Goal: Information Seeking & Learning: Learn about a topic

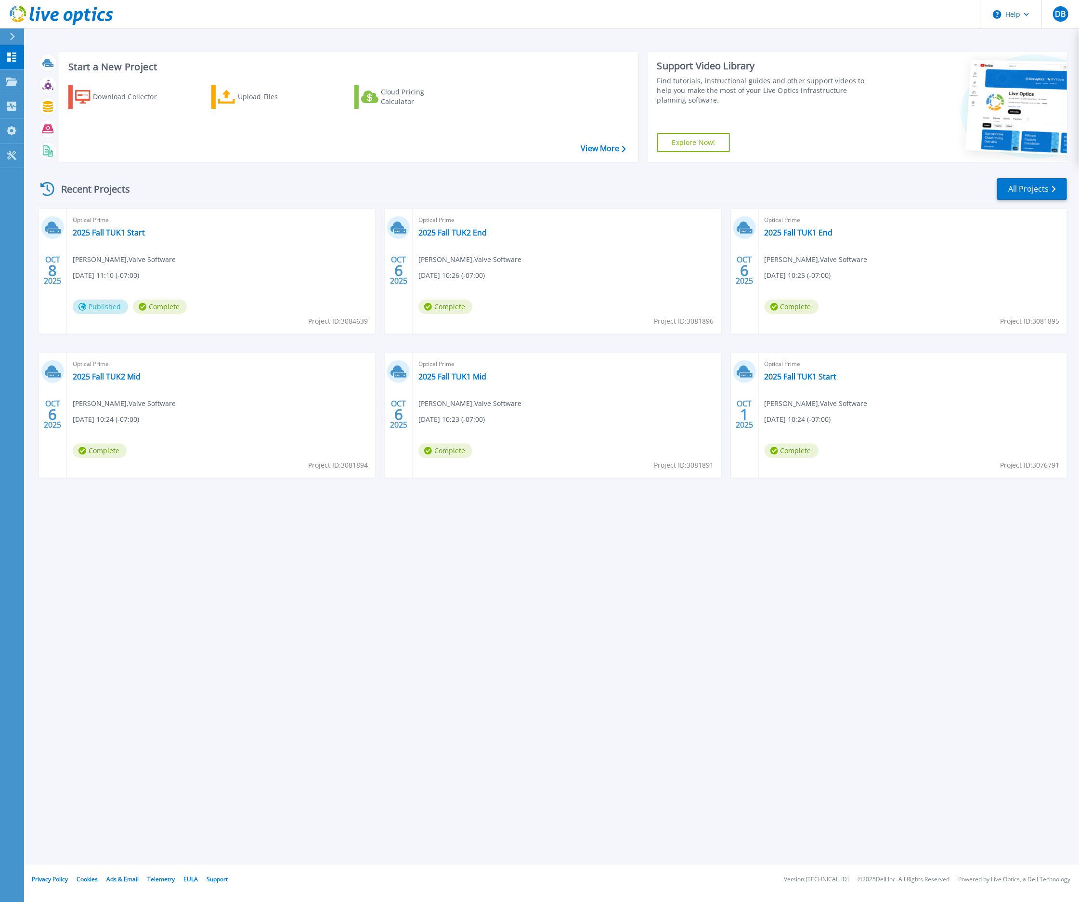
click at [792, 449] on span "Complete" at bounding box center [792, 451] width 54 height 14
click at [781, 379] on link "2025 Fall TUK1 Start" at bounding box center [801, 377] width 72 height 10
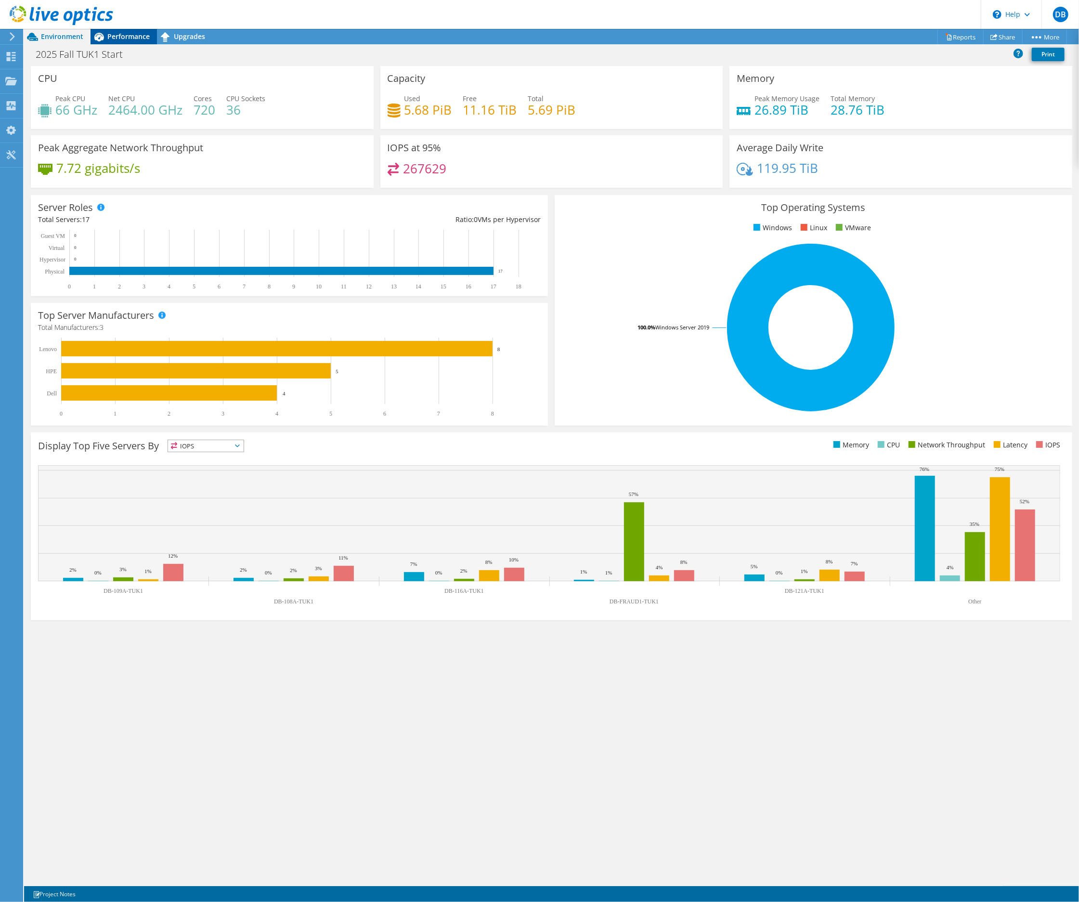
click at [114, 36] on span "Performance" at bounding box center [128, 36] width 42 height 9
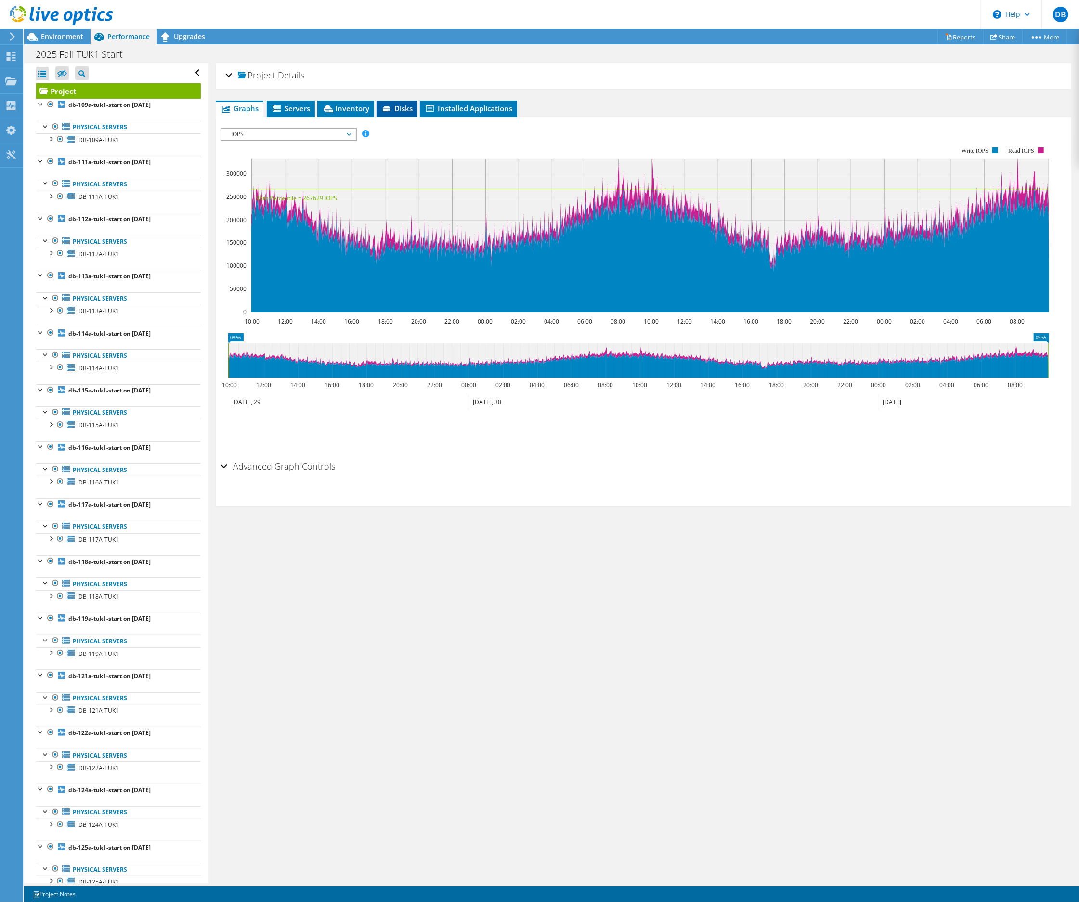
click at [397, 110] on span "Disks" at bounding box center [397, 109] width 31 height 10
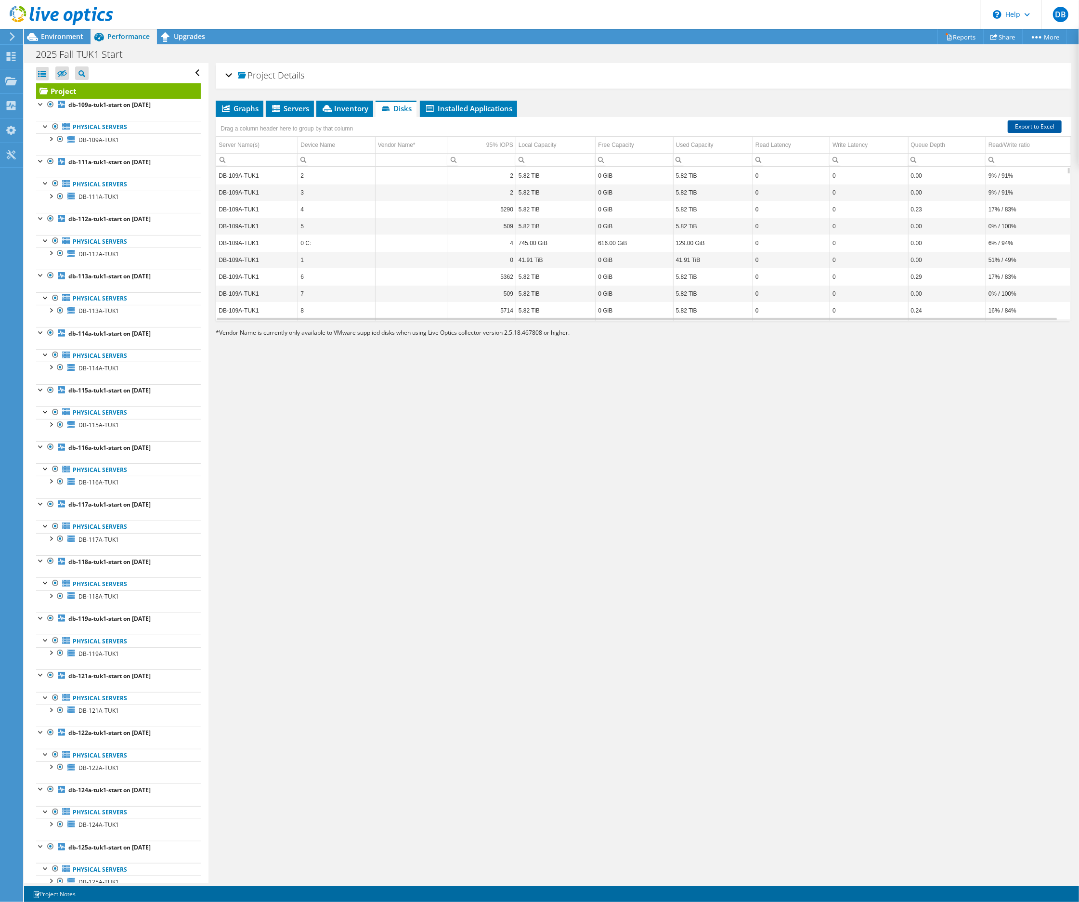
click at [1030, 123] on link "Export to Excel" at bounding box center [1035, 126] width 54 height 13
click at [898, 408] on div "Project Details Prepared for: Donald Beaugez, Donald@valvesoftware.com Account …" at bounding box center [644, 473] width 870 height 820
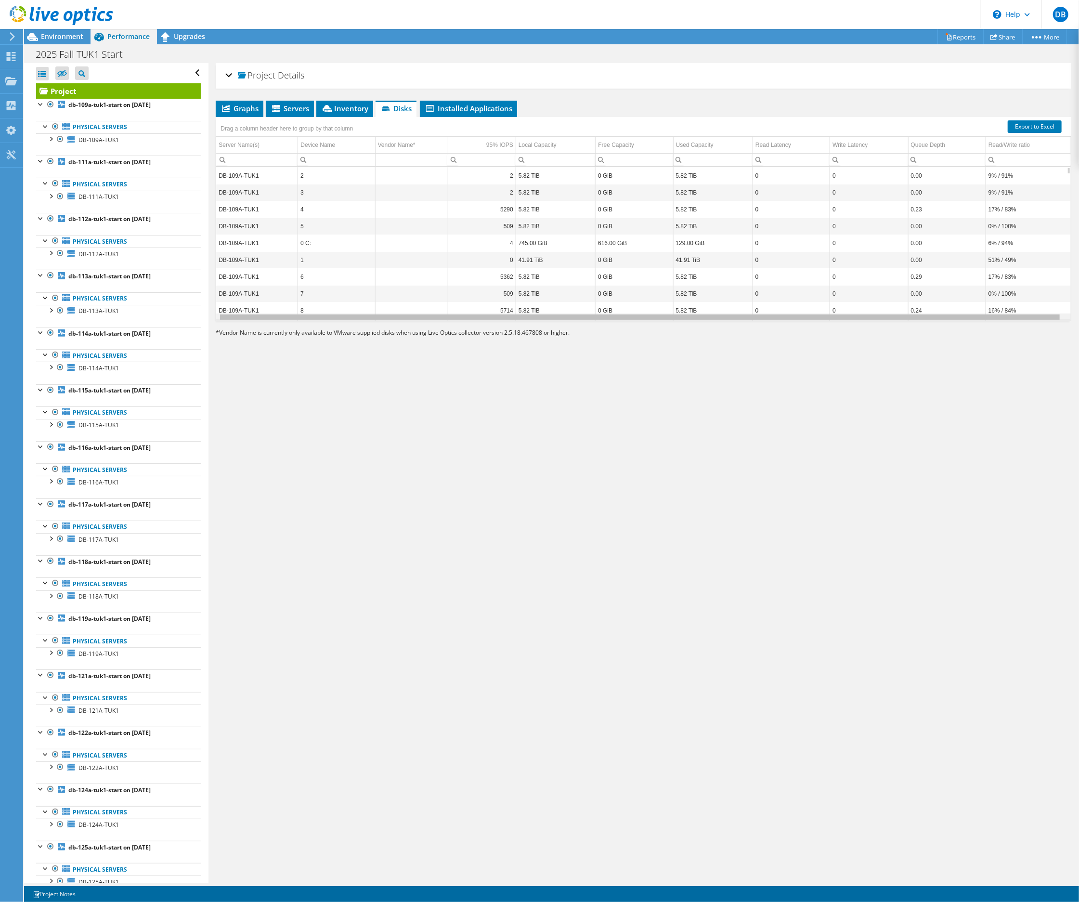
scroll to position [0, 2]
drag, startPoint x: 757, startPoint y: 317, endPoint x: 954, endPoint y: 316, distance: 197.0
click at [954, 316] on body "DB End User Donald Beaugez Donald@valvesoftware.com Valve Software My Profile L…" at bounding box center [539, 451] width 1079 height 902
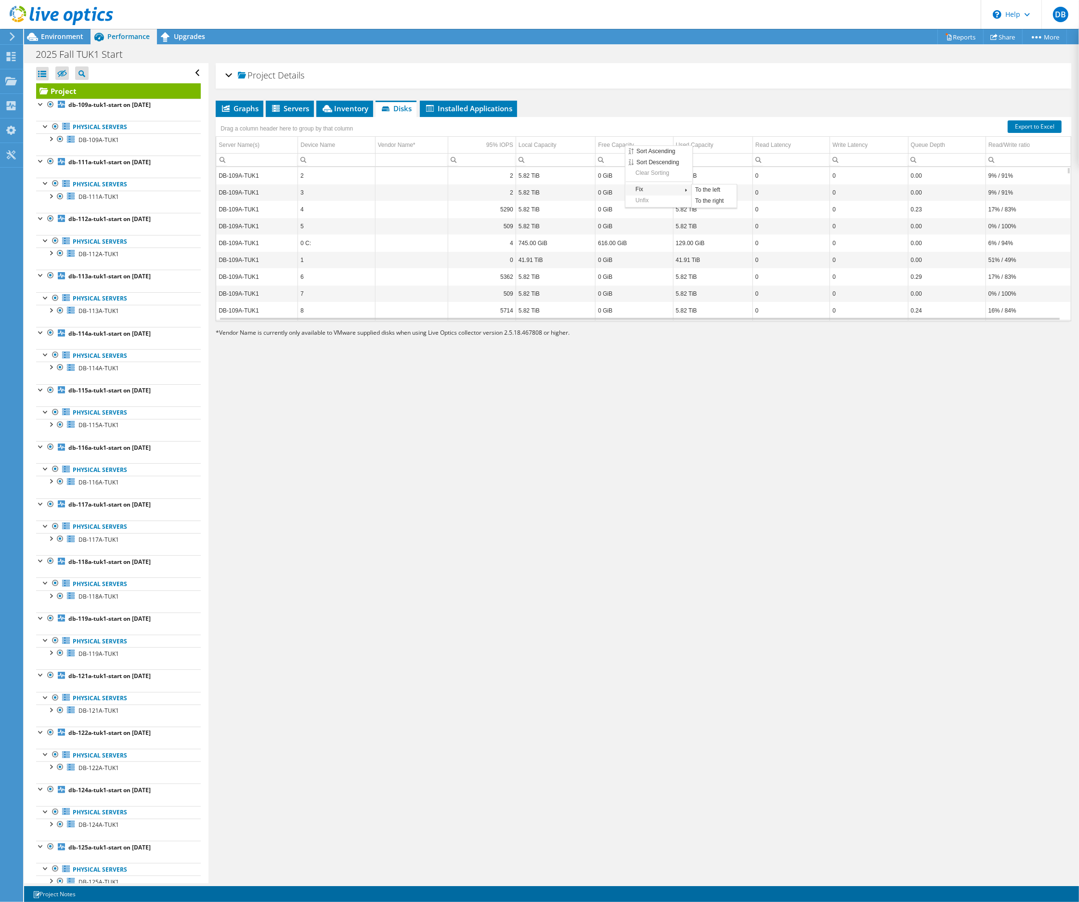
click at [694, 399] on div "Project Details Prepared for: Donald Beaugez, Donald@valvesoftware.com Account …" at bounding box center [644, 473] width 870 height 820
click at [235, 106] on span "Graphs" at bounding box center [240, 109] width 38 height 10
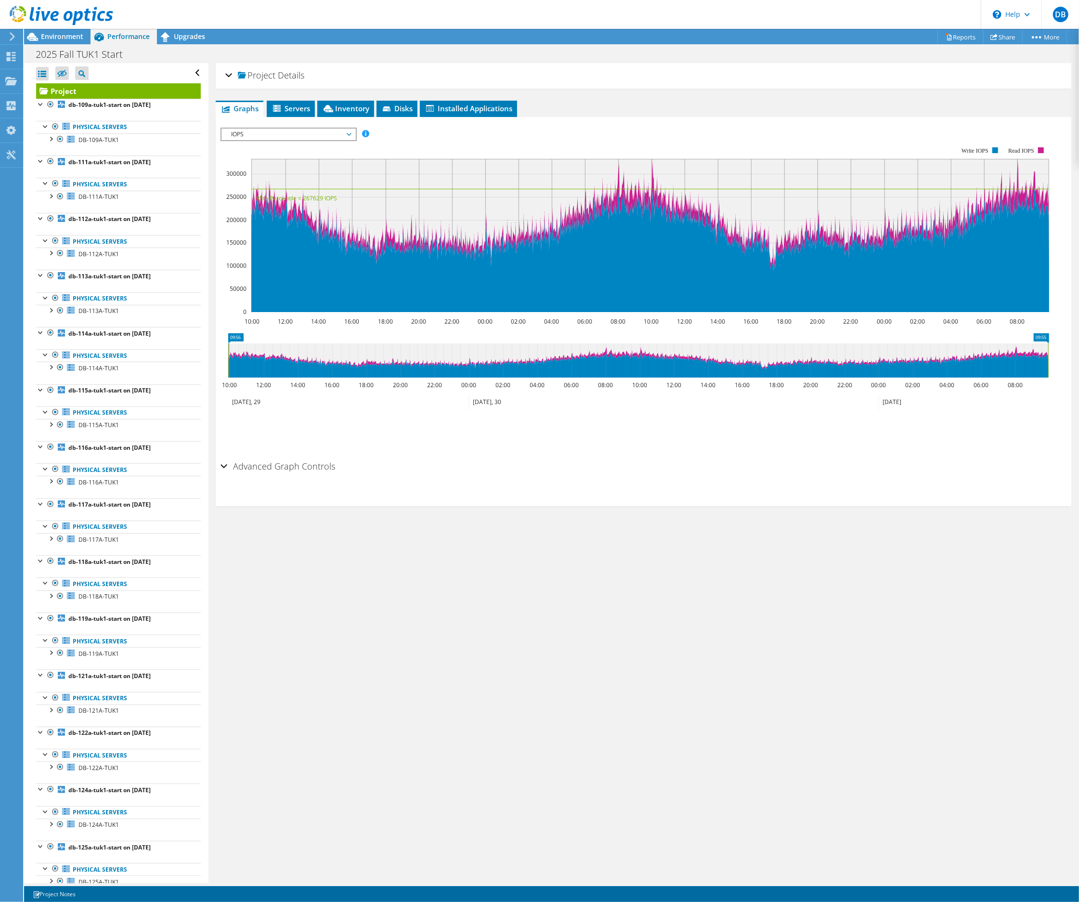
click at [318, 131] on span "IOPS" at bounding box center [288, 135] width 124 height 12
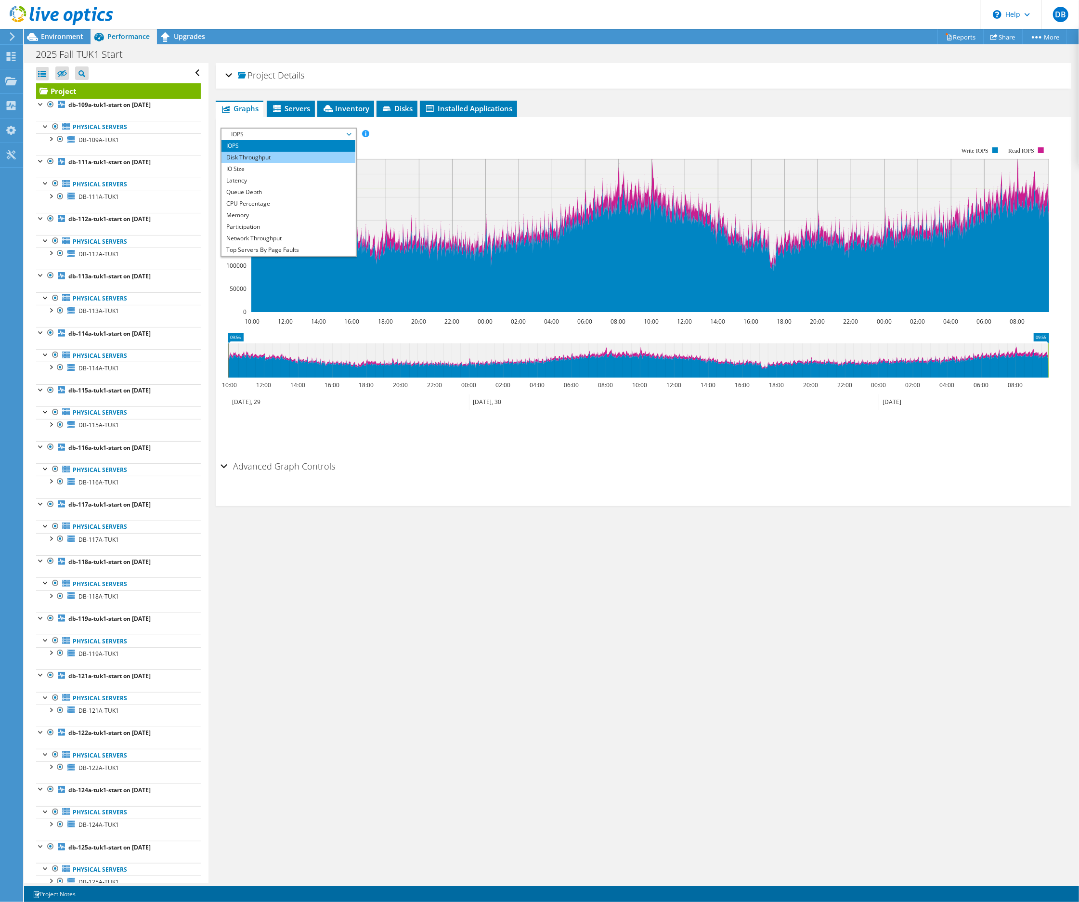
click at [259, 155] on li "Disk Throughput" at bounding box center [288, 158] width 133 height 12
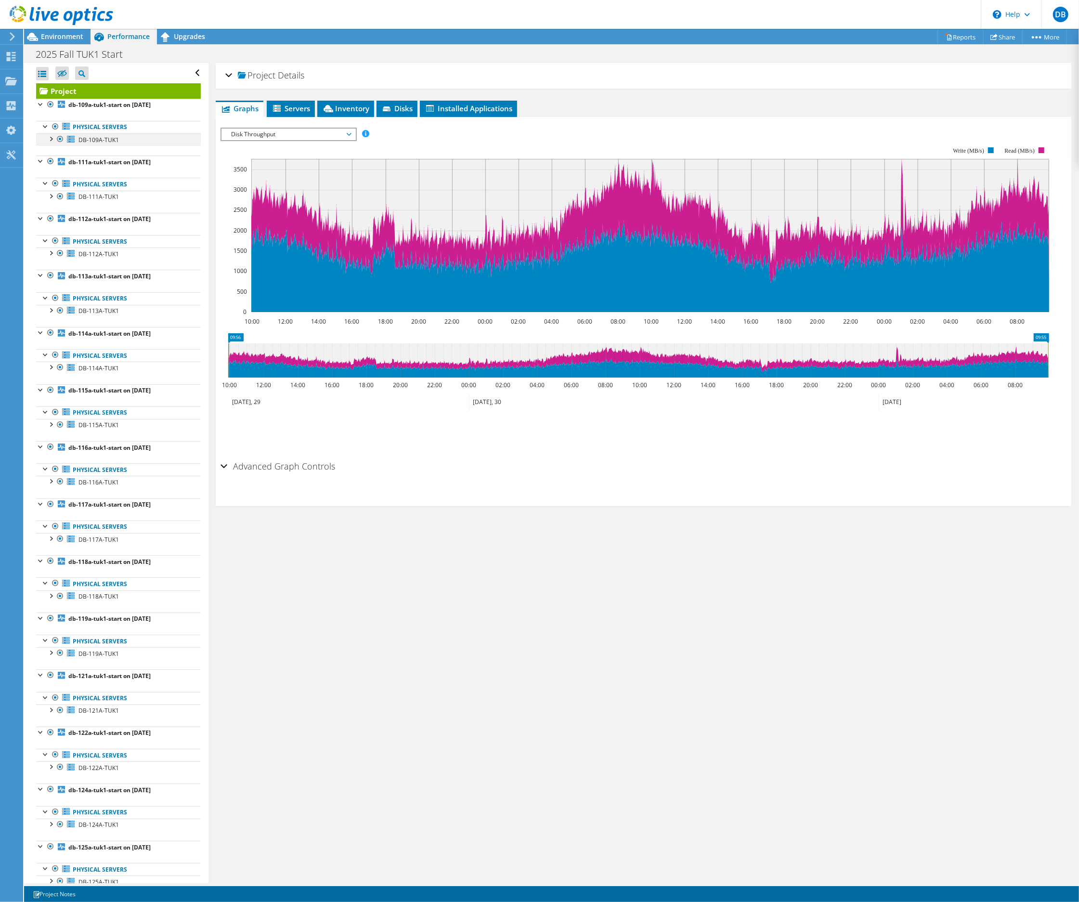
click at [53, 137] on div at bounding box center [51, 138] width 10 height 10
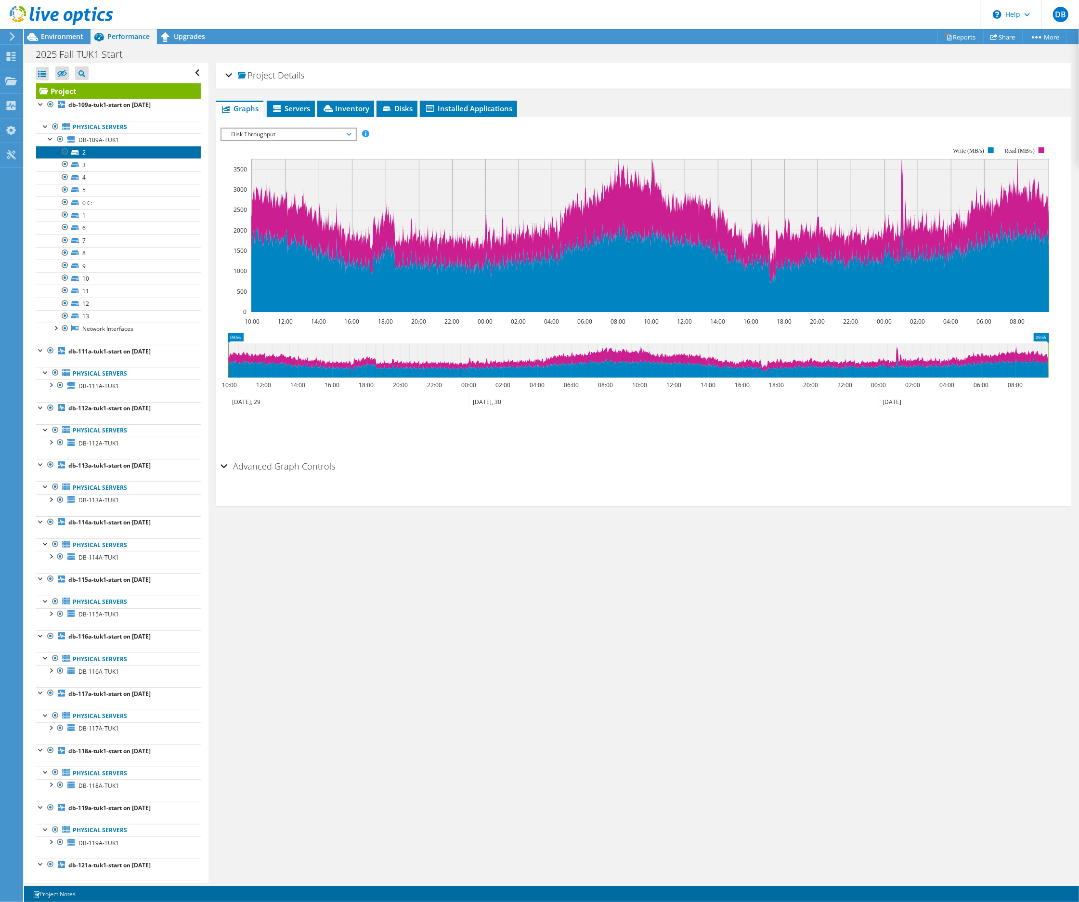
click at [102, 153] on link "2" at bounding box center [118, 152] width 165 height 13
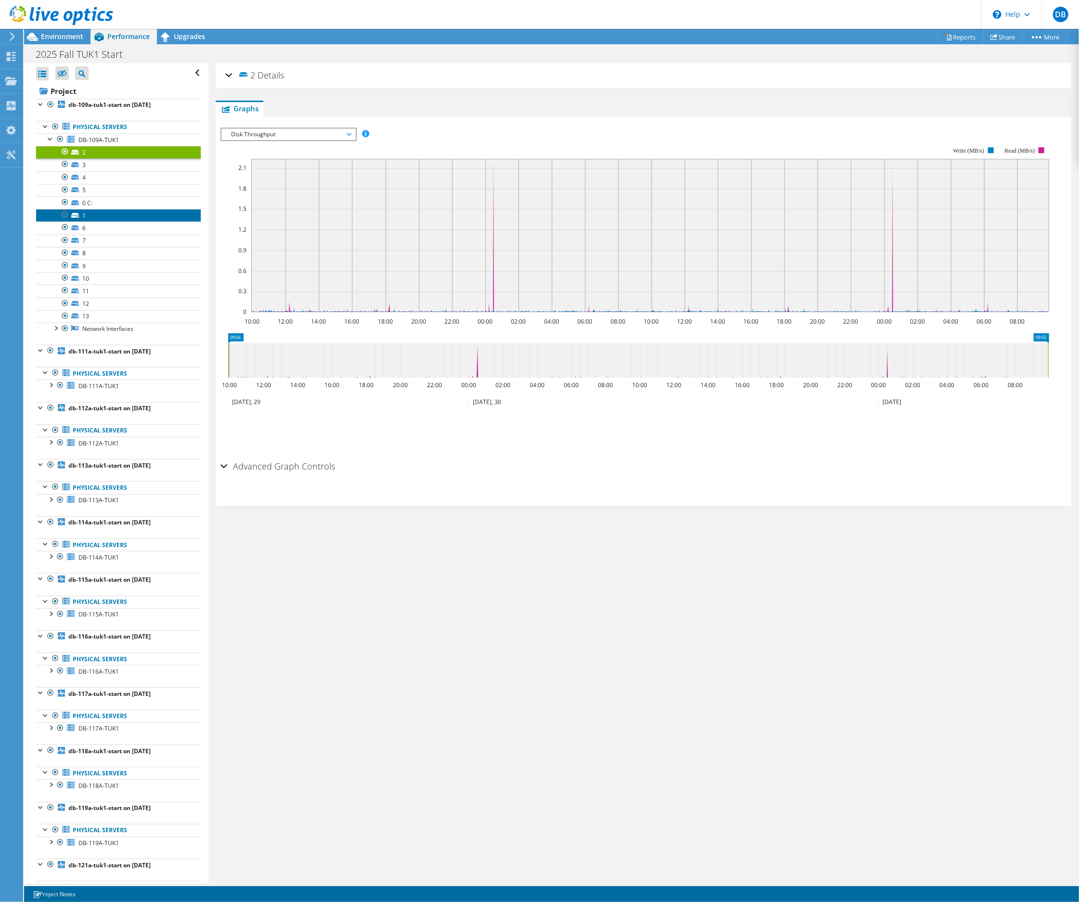
click at [99, 216] on link "1" at bounding box center [118, 215] width 165 height 13
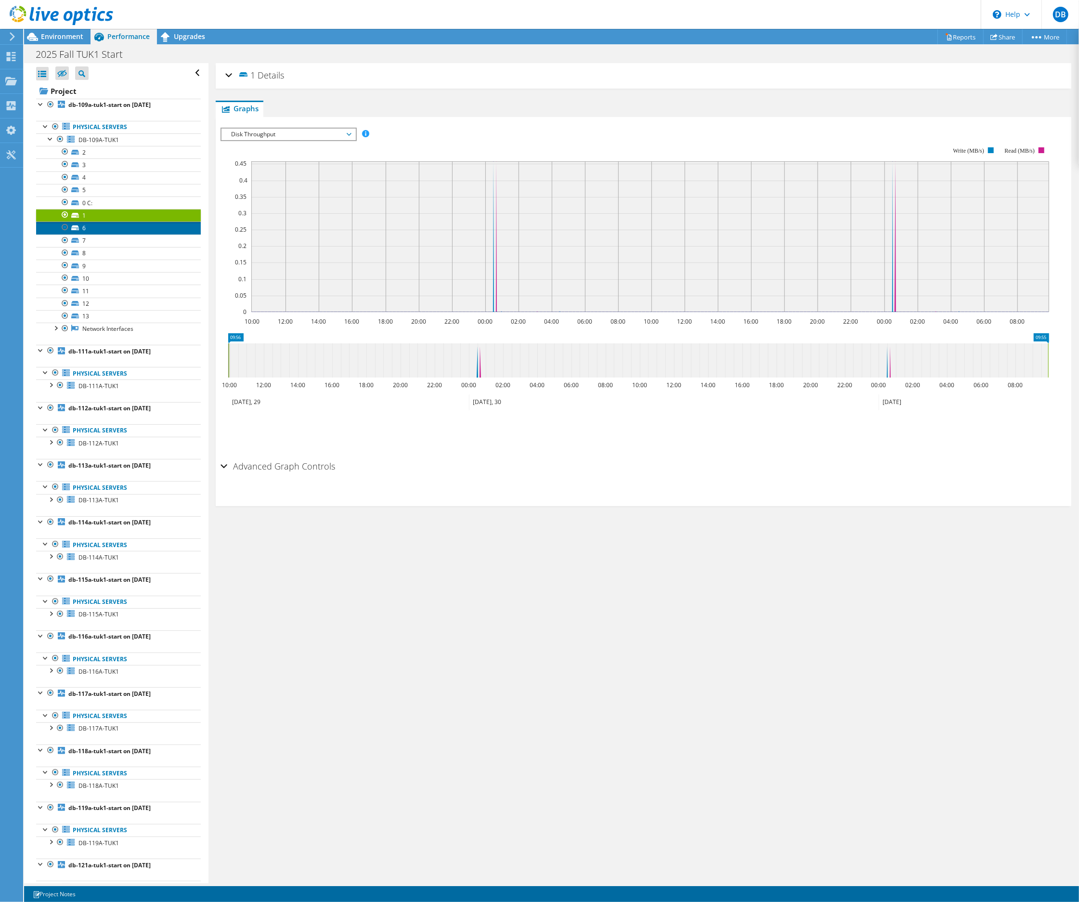
click at [103, 230] on link "6" at bounding box center [118, 228] width 165 height 13
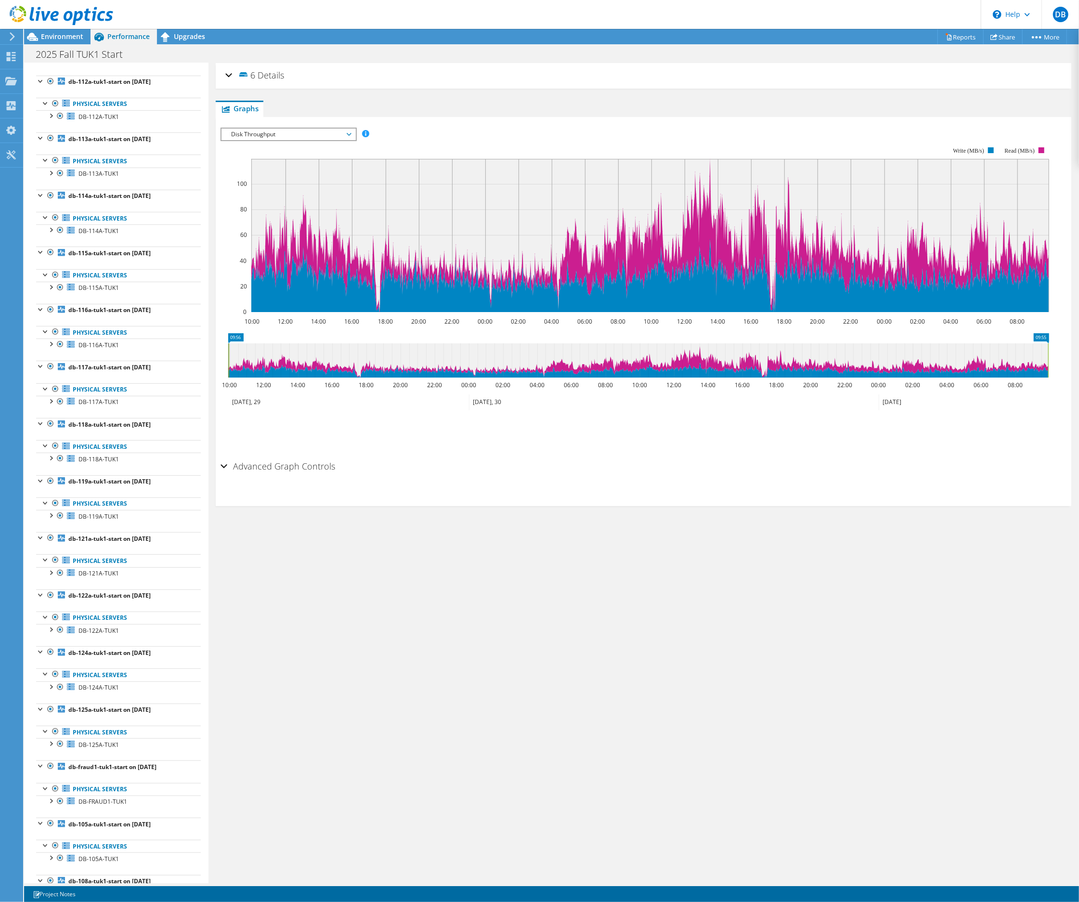
scroll to position [396, 0]
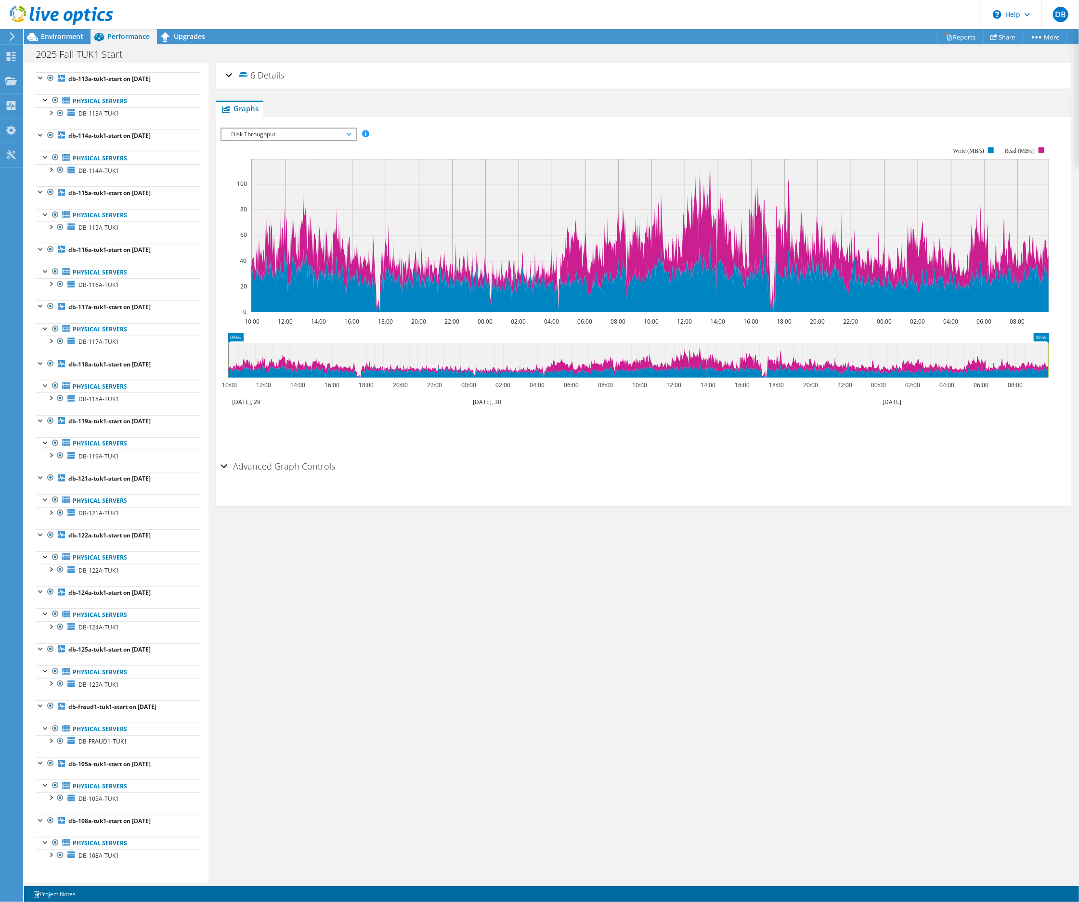
click at [349, 133] on span "Disk Throughput" at bounding box center [288, 135] width 124 height 12
click at [244, 166] on li "IO Size" at bounding box center [288, 169] width 133 height 12
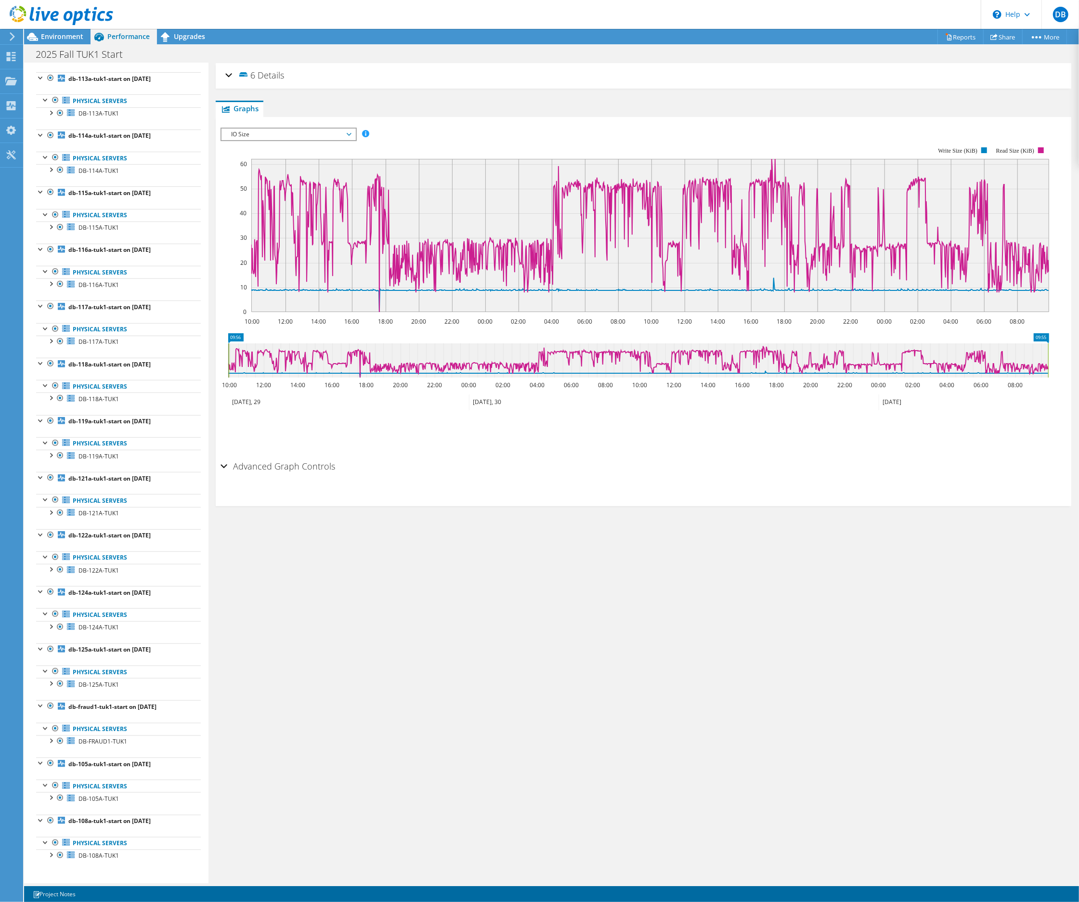
scroll to position [0, 0]
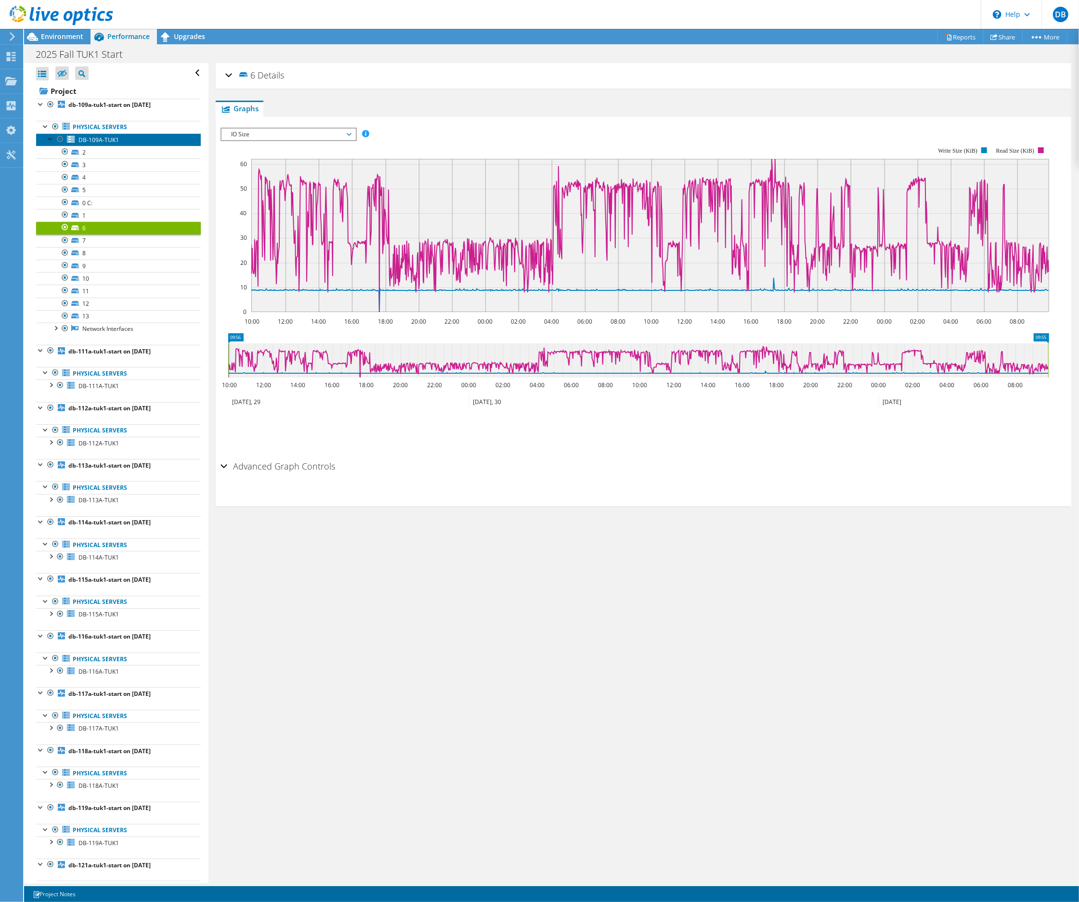
click at [96, 137] on span "DB-109A-TUK1" at bounding box center [99, 140] width 40 height 8
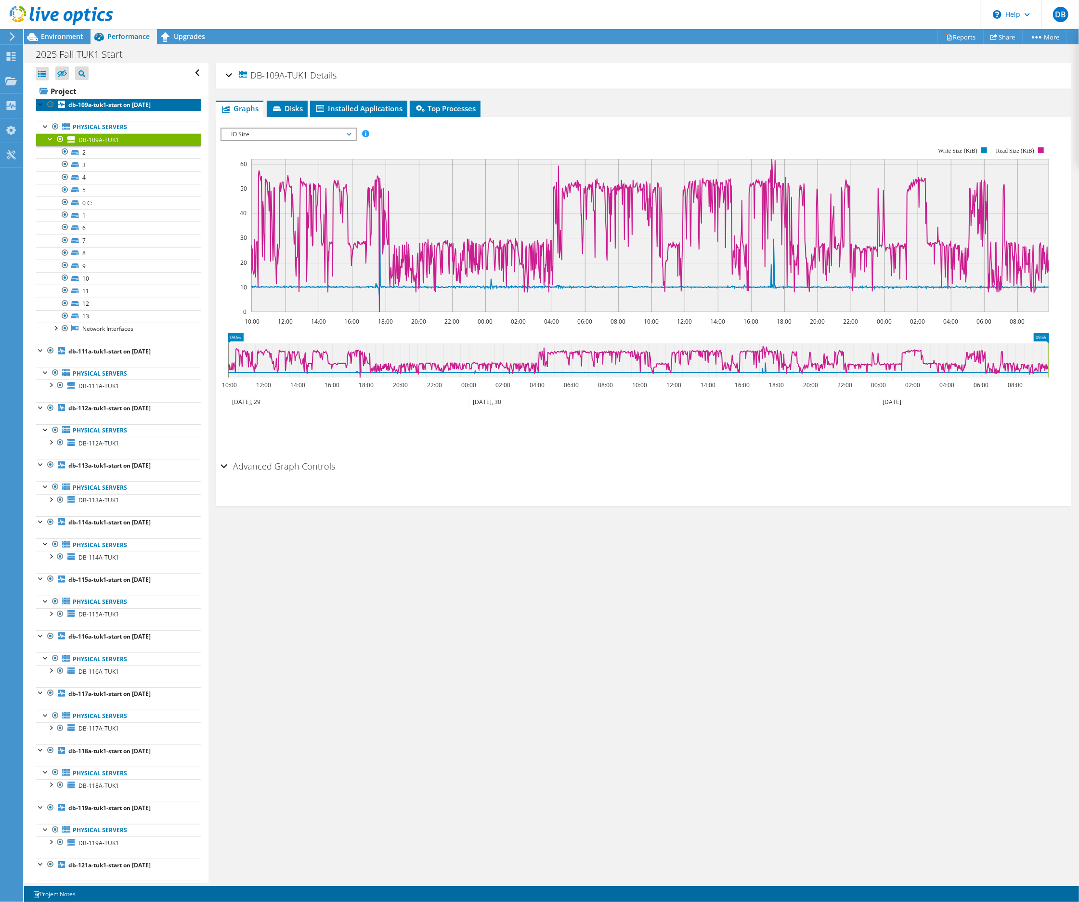
click at [91, 106] on b "db-109a-tuk1-start on 10/1/2025" at bounding box center [109, 105] width 82 height 8
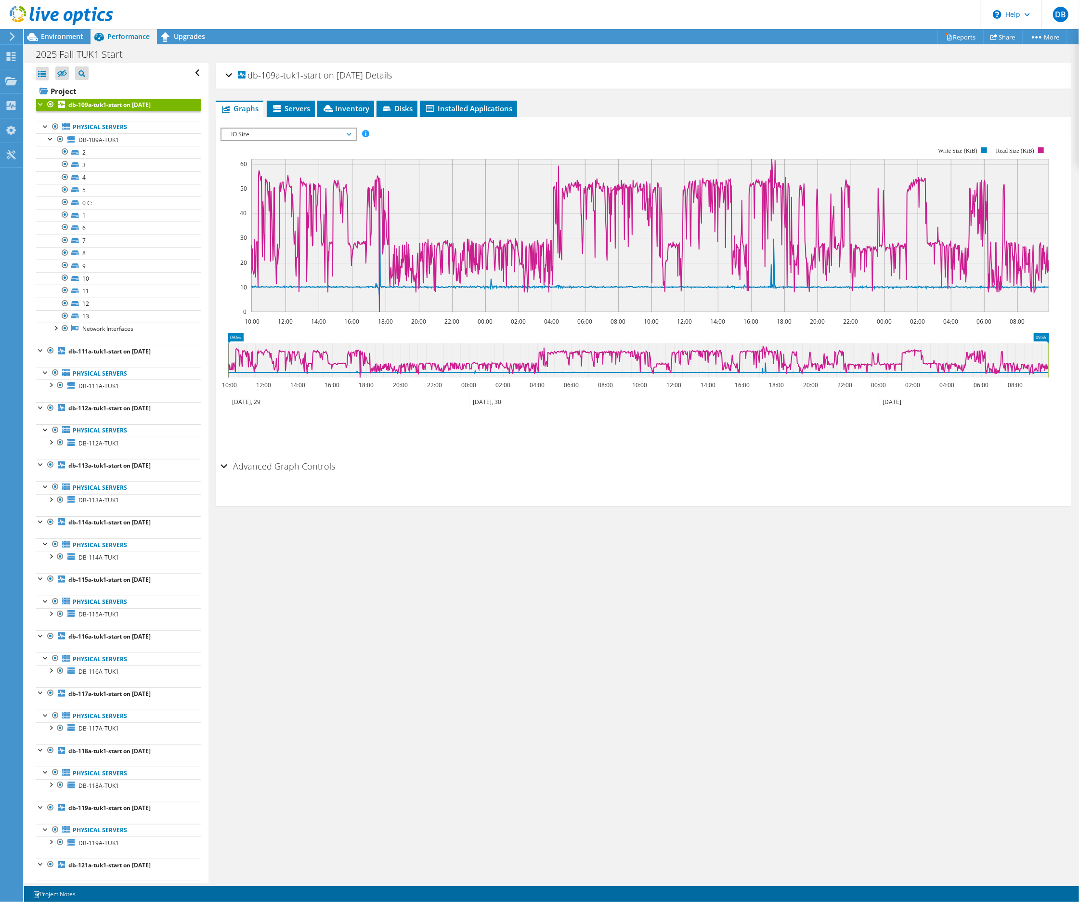
click at [308, 132] on span "IO Size" at bounding box center [288, 135] width 124 height 12
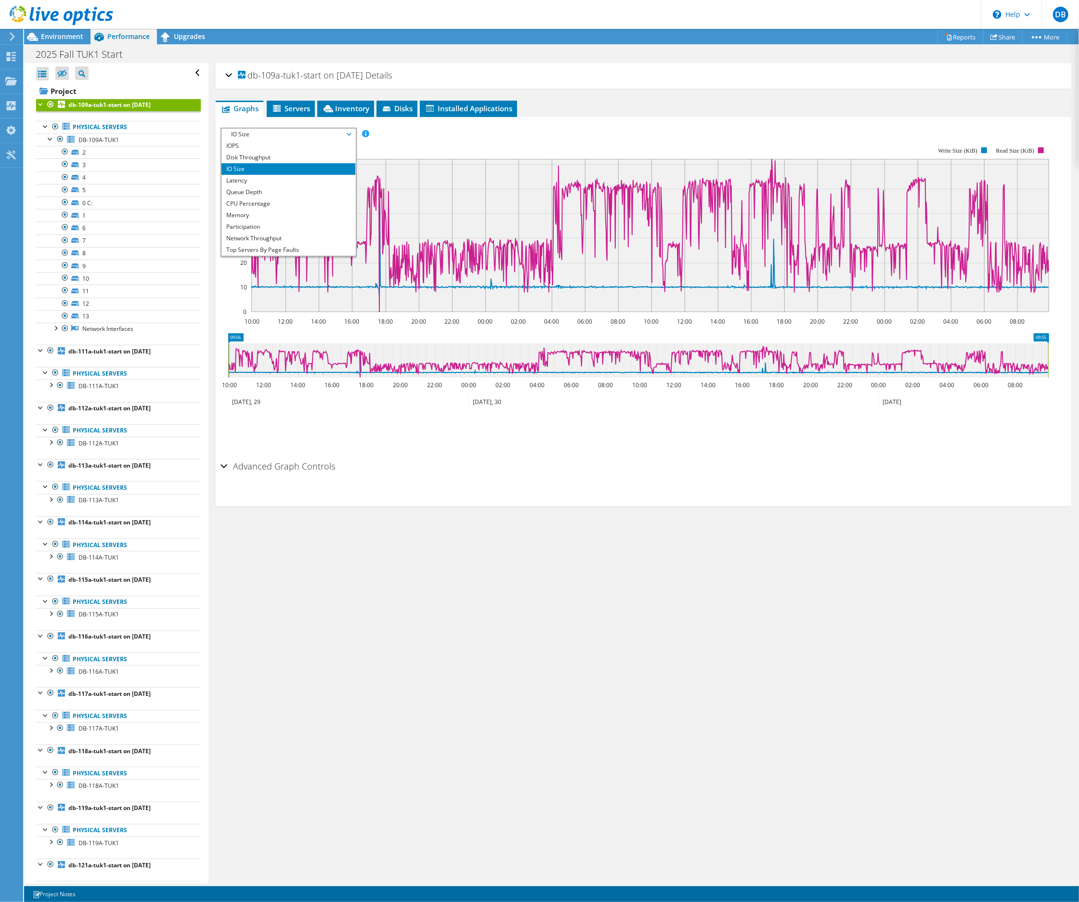
click at [308, 132] on span "IO Size" at bounding box center [288, 135] width 124 height 12
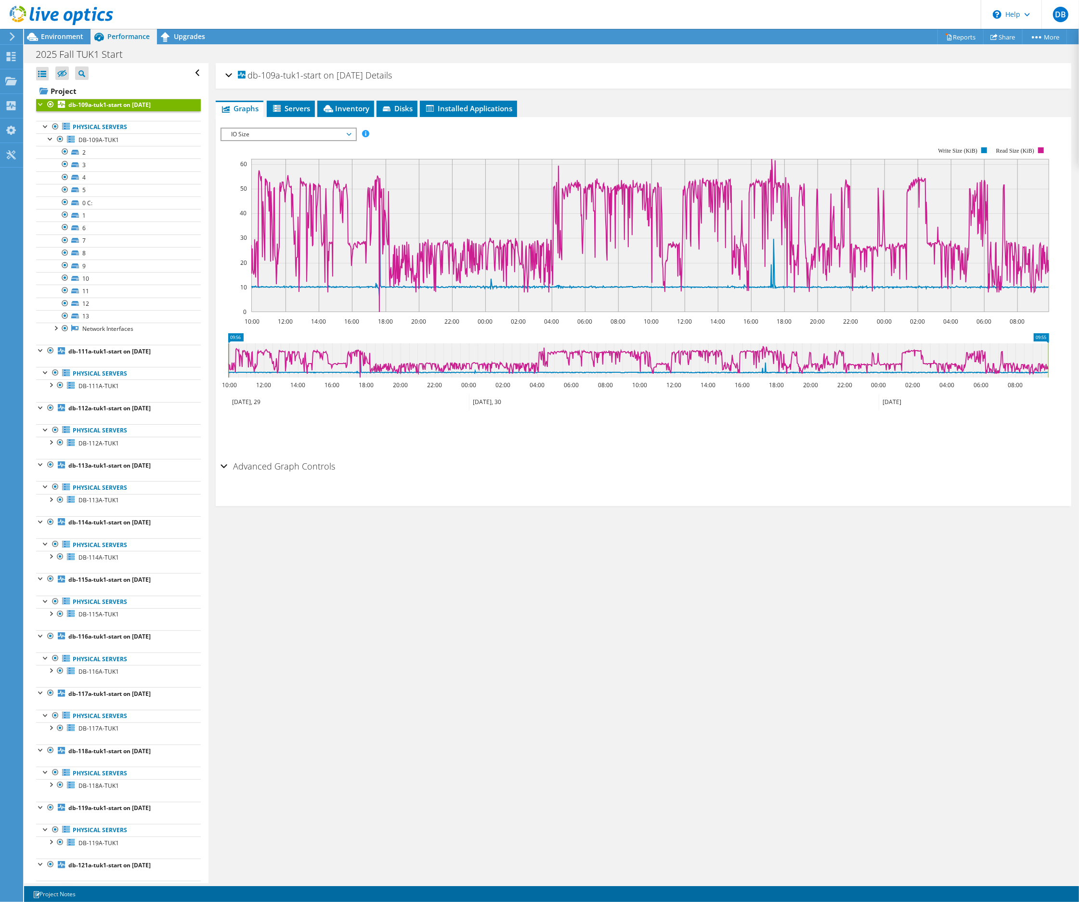
click at [308, 132] on span "IO Size" at bounding box center [288, 135] width 124 height 12
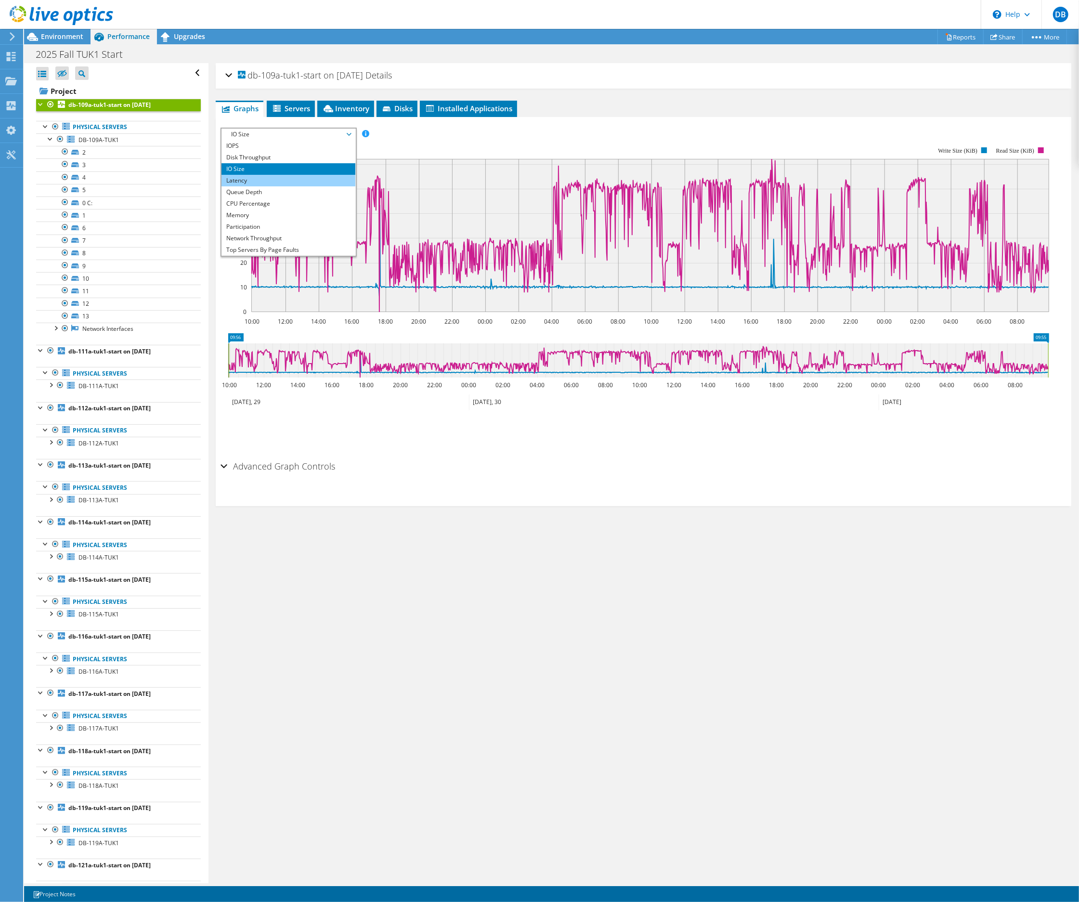
click at [237, 182] on li "Latency" at bounding box center [288, 181] width 133 height 12
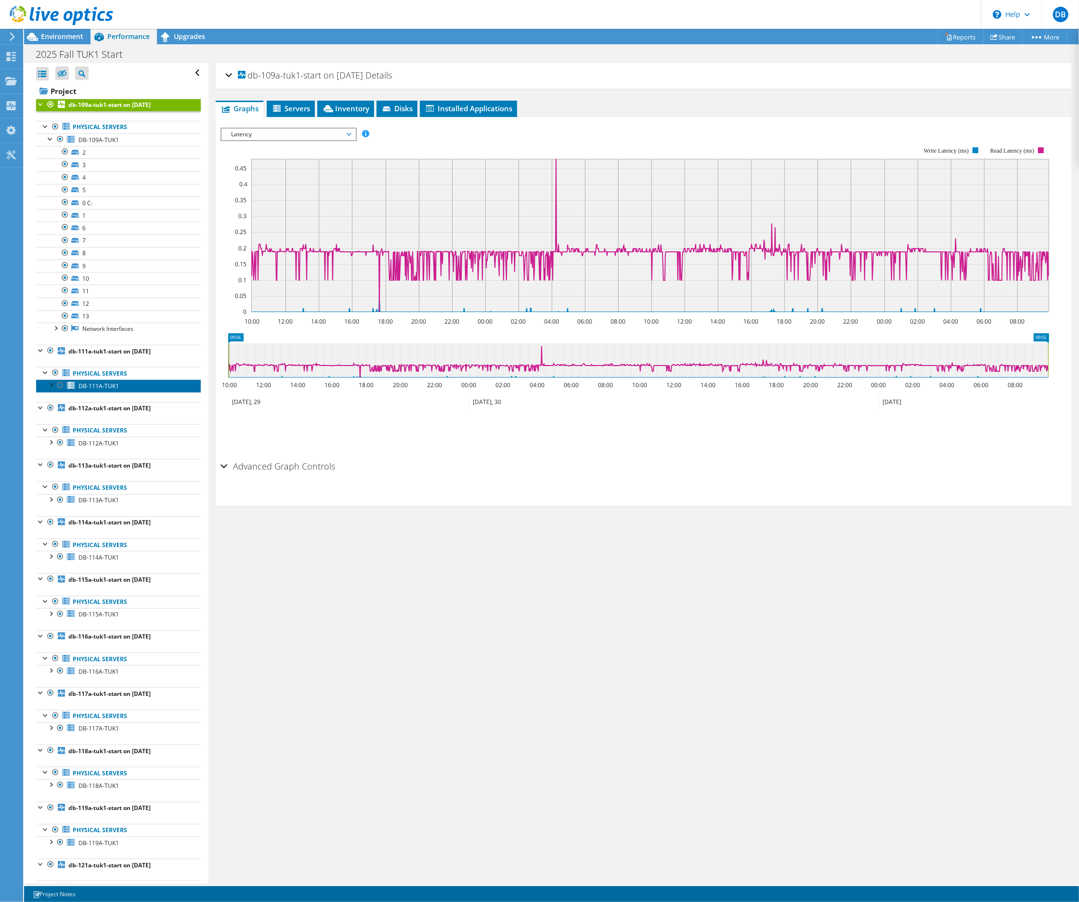
click at [107, 390] on span "DB-111A-TUK1" at bounding box center [99, 386] width 40 height 8
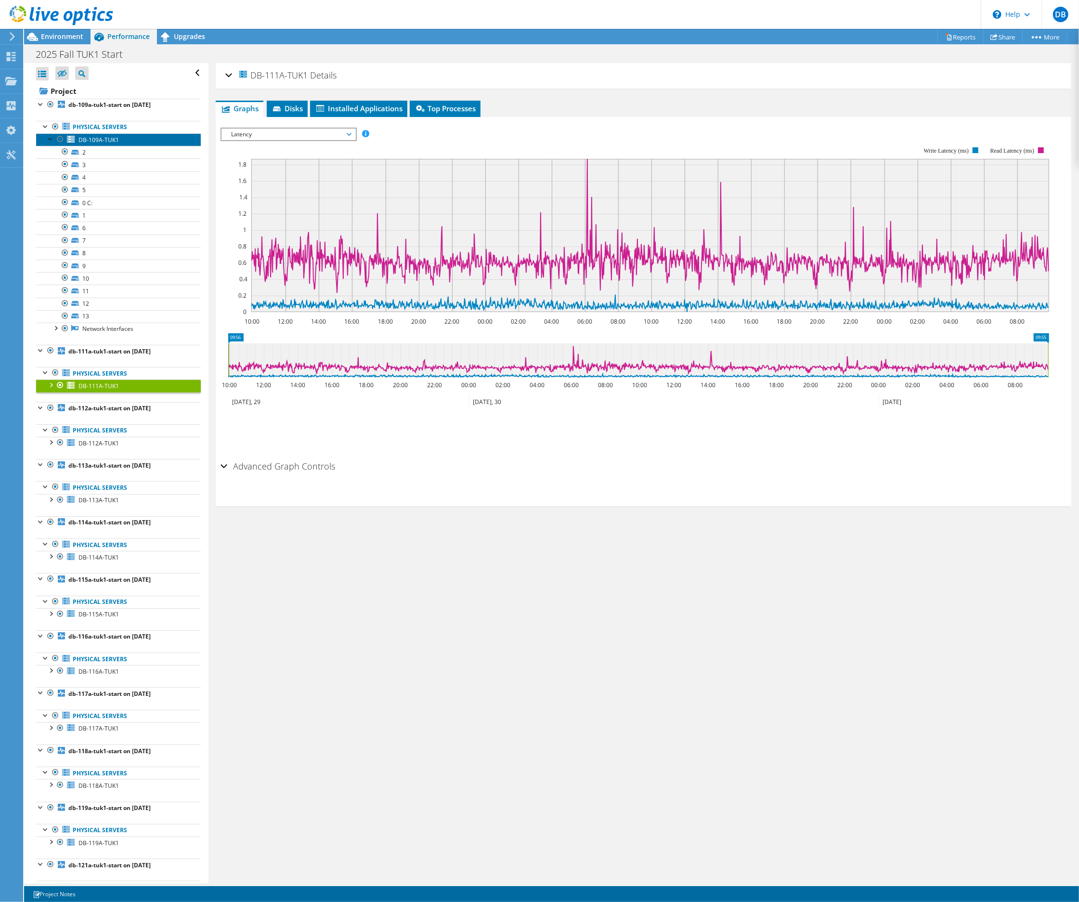
click at [103, 137] on span "DB-109A-TUK1" at bounding box center [99, 140] width 40 height 8
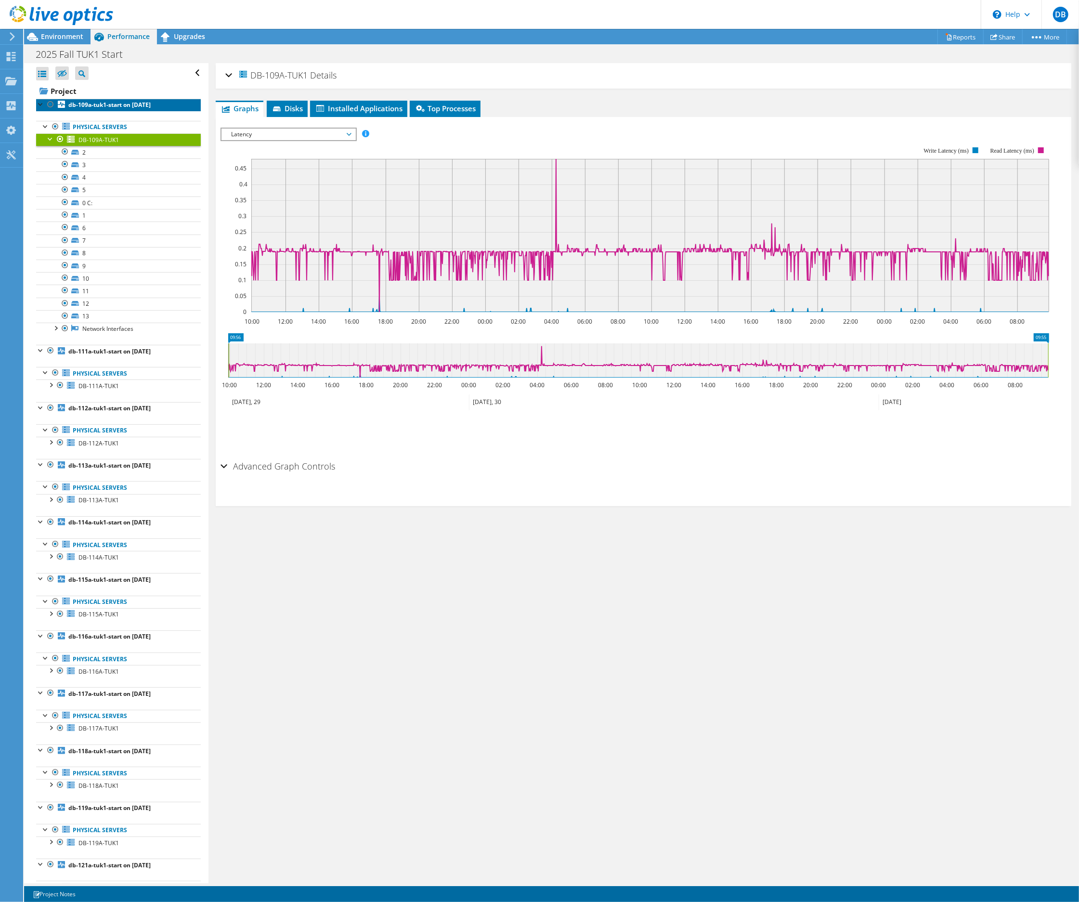
click at [96, 104] on b "db-109a-tuk1-start on 10/1/2025" at bounding box center [109, 105] width 82 height 8
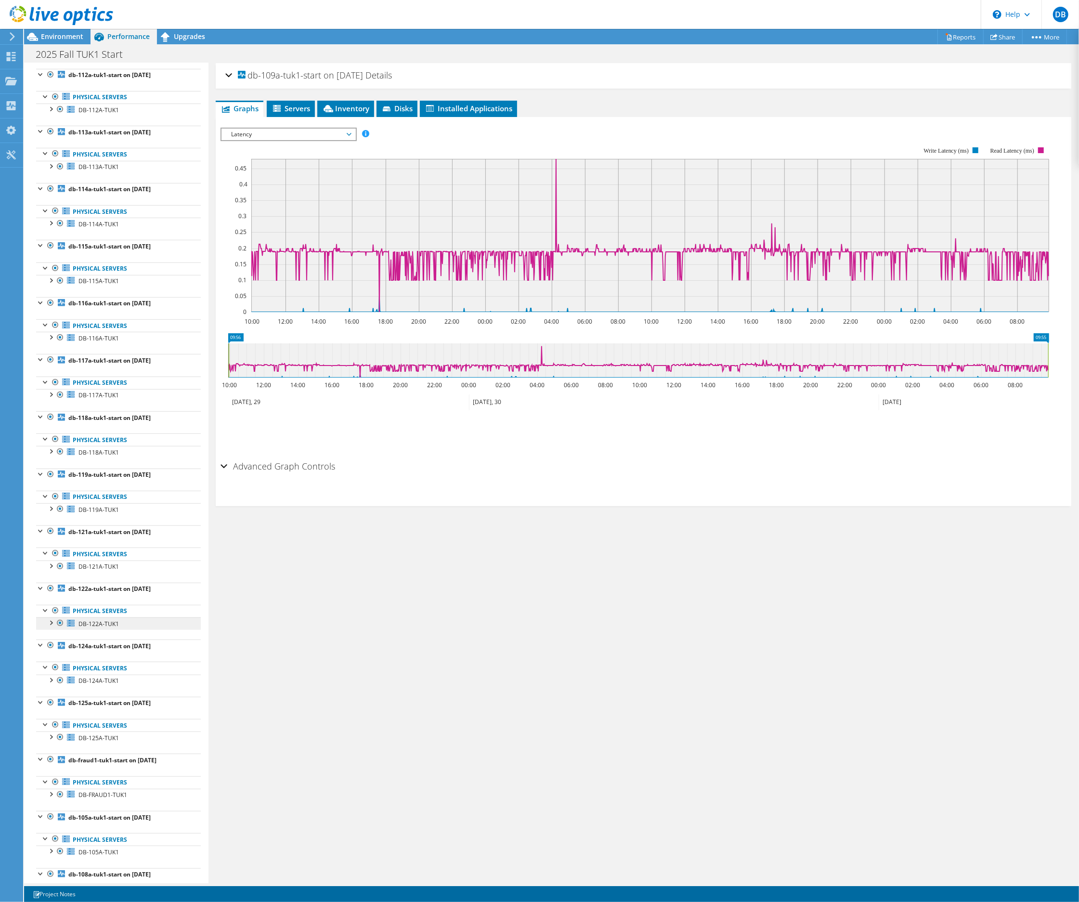
scroll to position [396, 0]
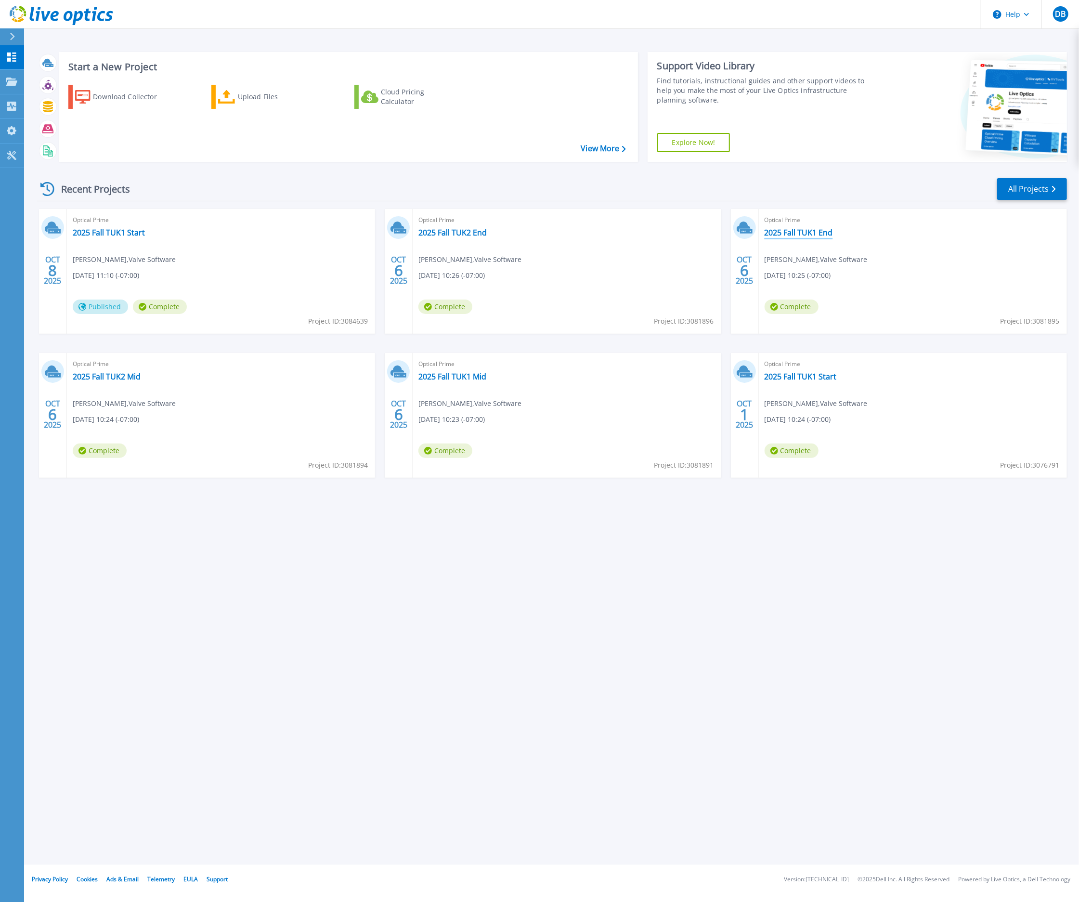
click at [794, 232] on link "2025 Fall TUK1 End" at bounding box center [799, 233] width 68 height 10
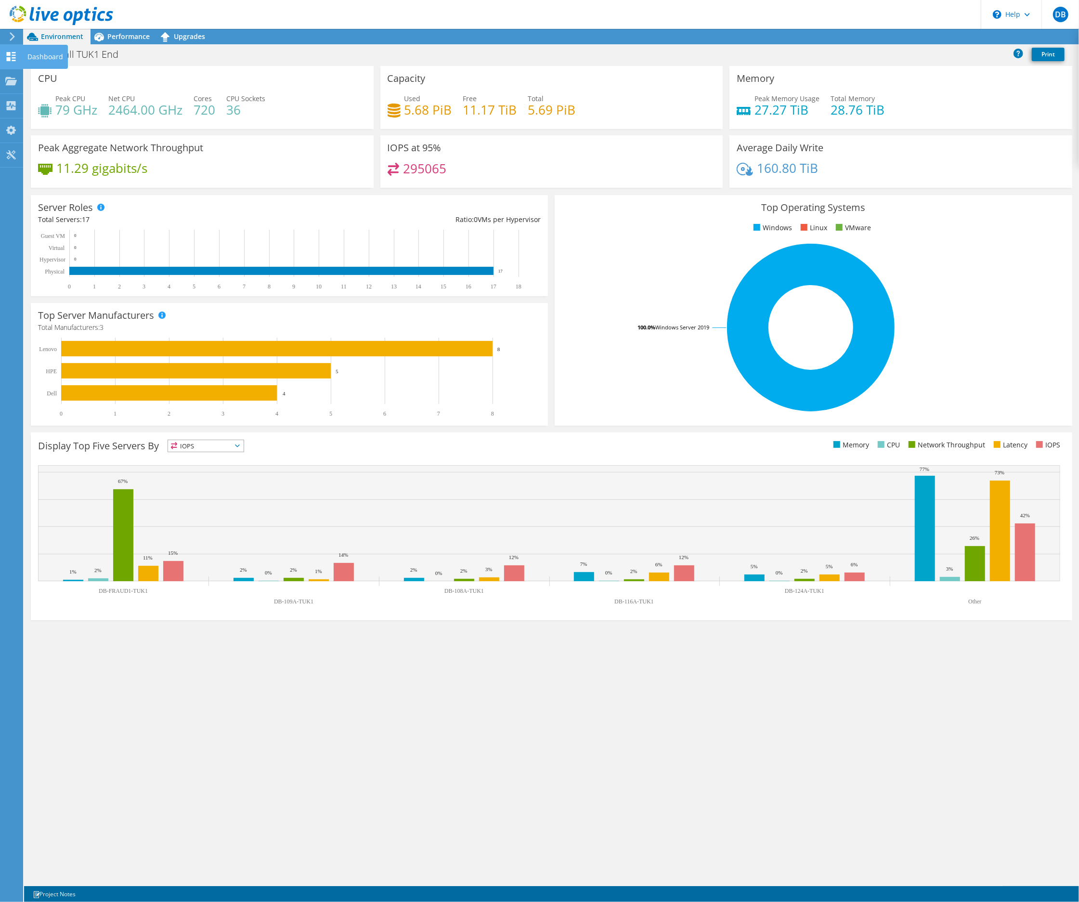
click at [9, 58] on use at bounding box center [11, 56] width 9 height 9
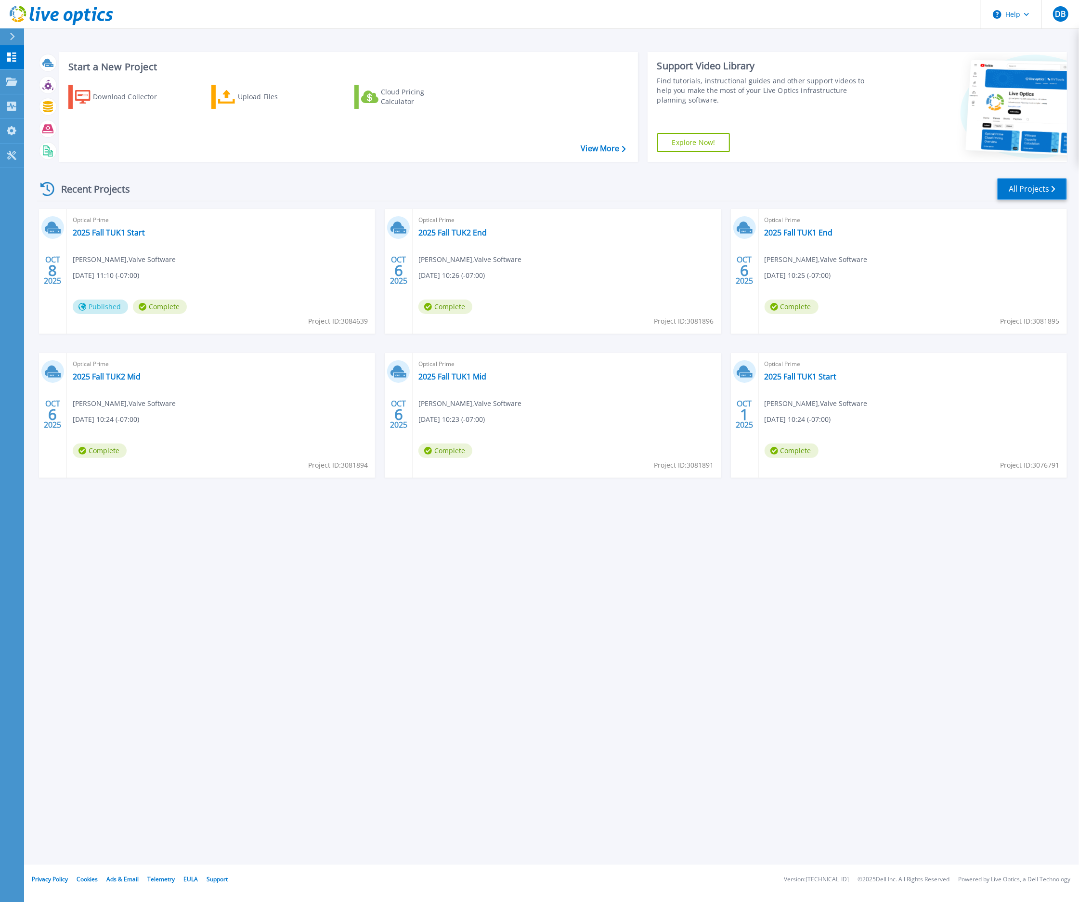
click at [1020, 193] on link "All Projects" at bounding box center [1033, 189] width 70 height 22
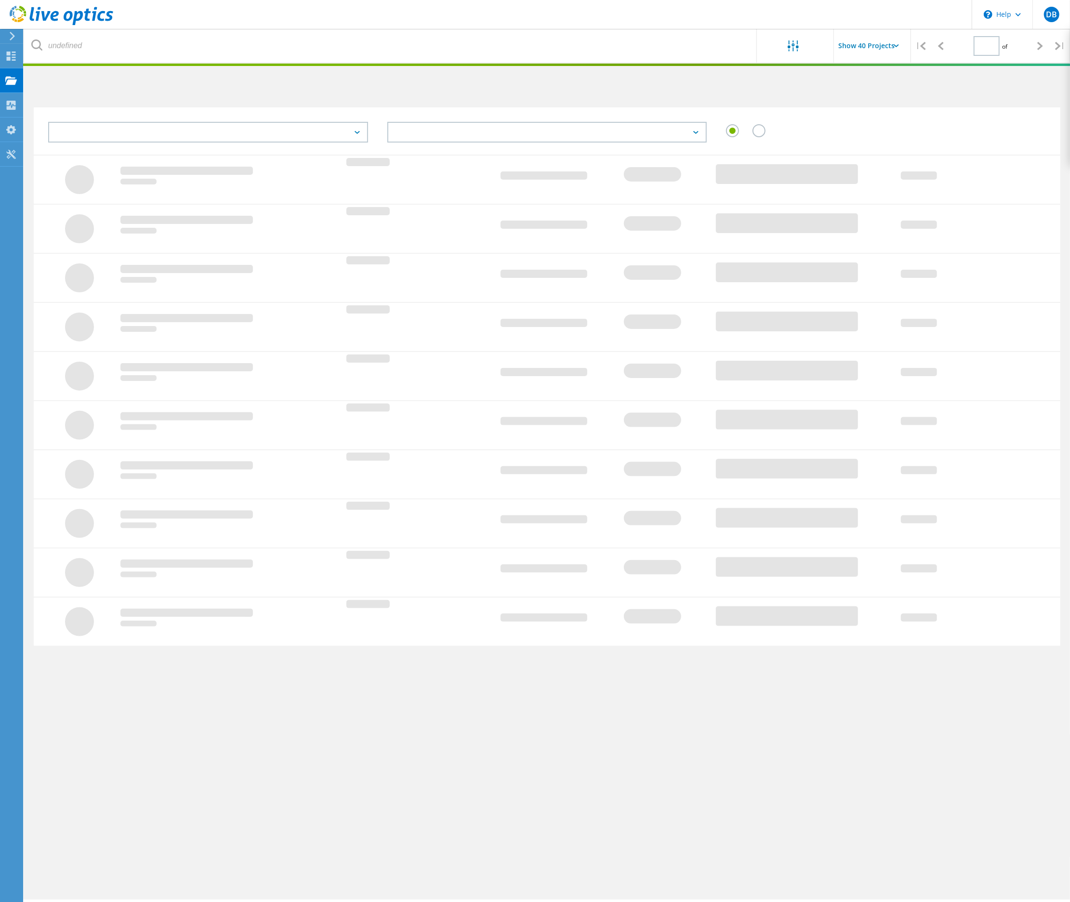
type input "1"
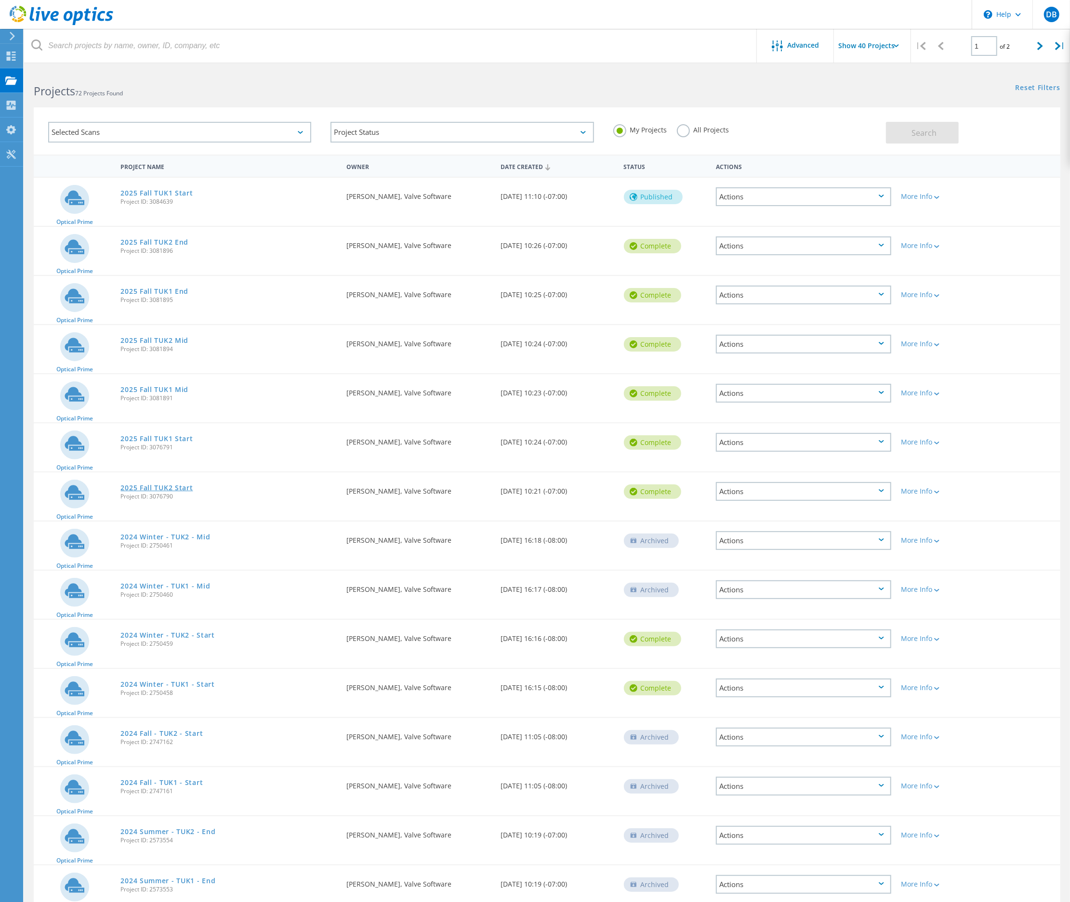
click at [137, 485] on link "2025 Fall TUK2 Start" at bounding box center [156, 488] width 72 height 7
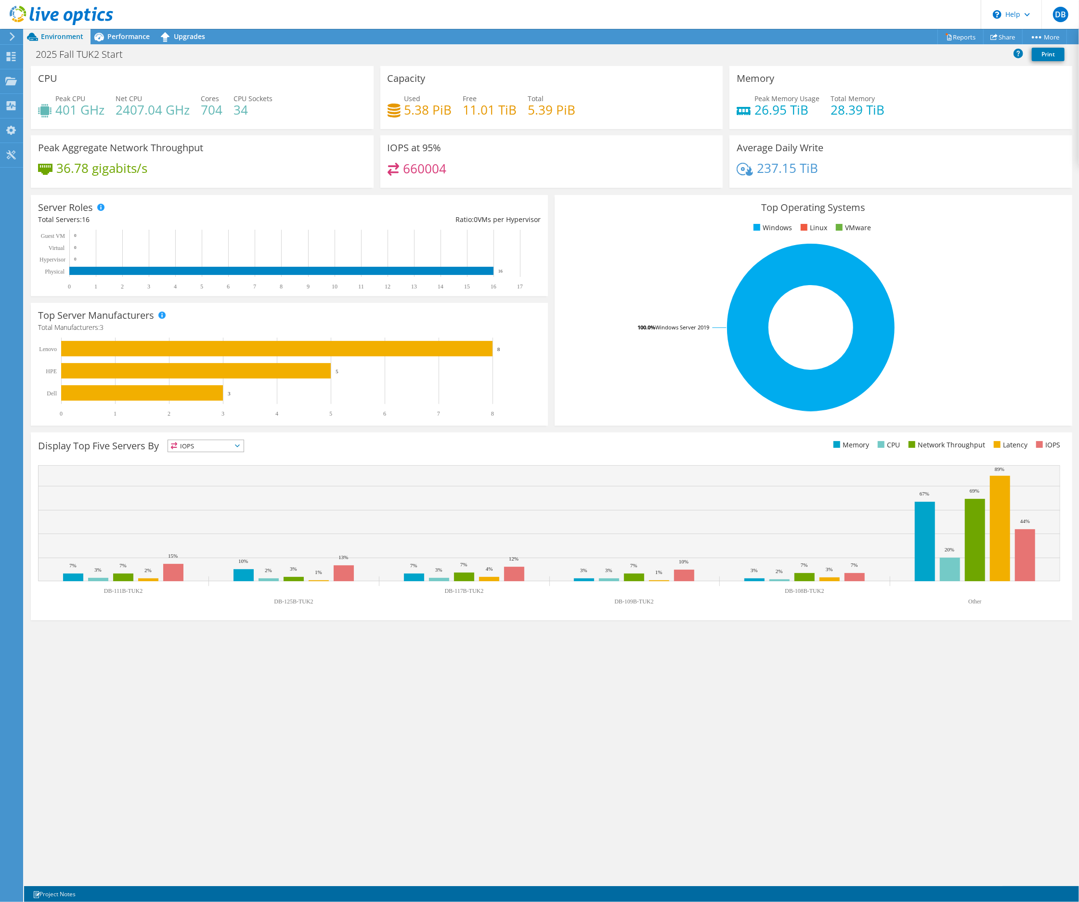
drag, startPoint x: 417, startPoint y: 119, endPoint x: 432, endPoint y: 119, distance: 15.4
click at [422, 119] on div "Used 5.38 PiB Free 11.01 TiB Total 5.39 PiB" at bounding box center [552, 108] width 329 height 31
drag, startPoint x: 56, startPoint y: 168, endPoint x: 216, endPoint y: 165, distance: 160.0
click at [216, 165] on div "36.78 gigabits/s" at bounding box center [202, 173] width 329 height 20
click at [471, 170] on div "660004" at bounding box center [552, 173] width 329 height 21
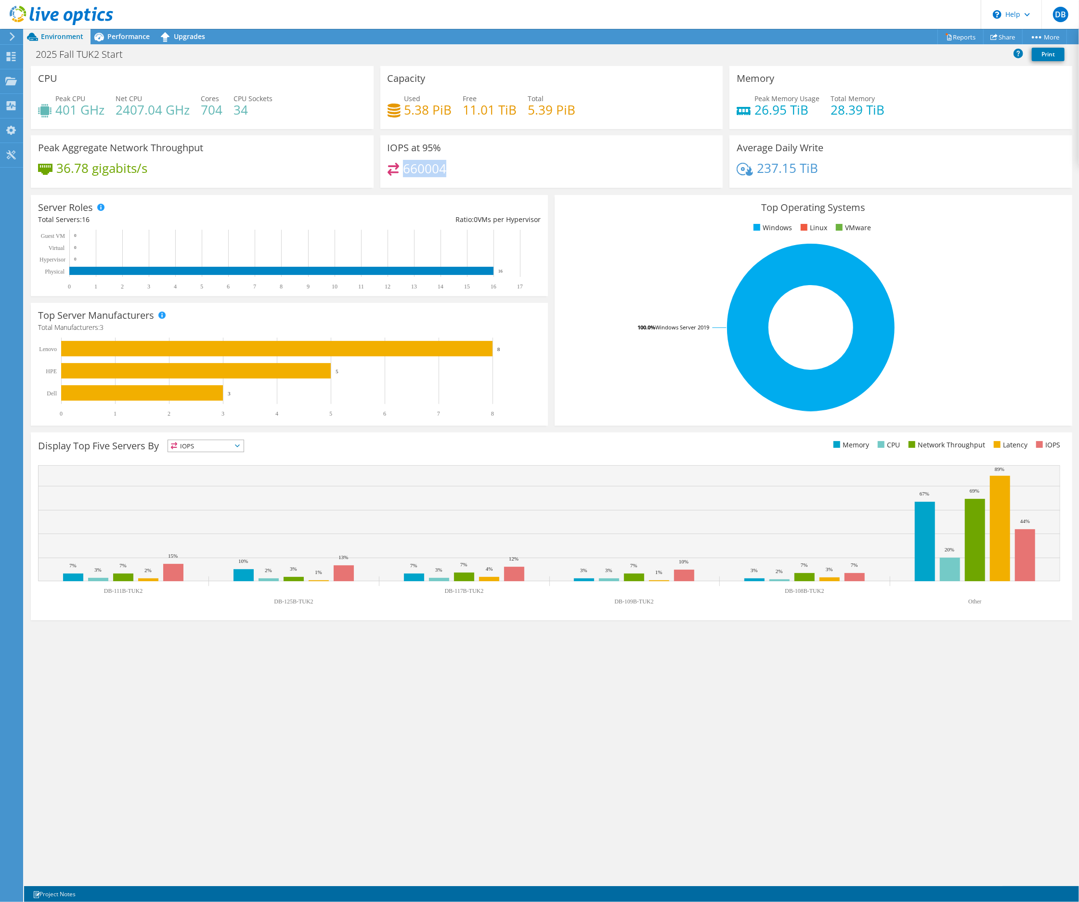
drag, startPoint x: 404, startPoint y: 168, endPoint x: 478, endPoint y: 165, distance: 74.7
click at [478, 165] on div "660004" at bounding box center [552, 173] width 329 height 21
drag, startPoint x: 478, startPoint y: 165, endPoint x: 567, endPoint y: 188, distance: 91.6
click at [567, 188] on div "IOPS at 95% 660004" at bounding box center [552, 164] width 350 height 59
click at [107, 39] on span "Performance" at bounding box center [128, 36] width 42 height 9
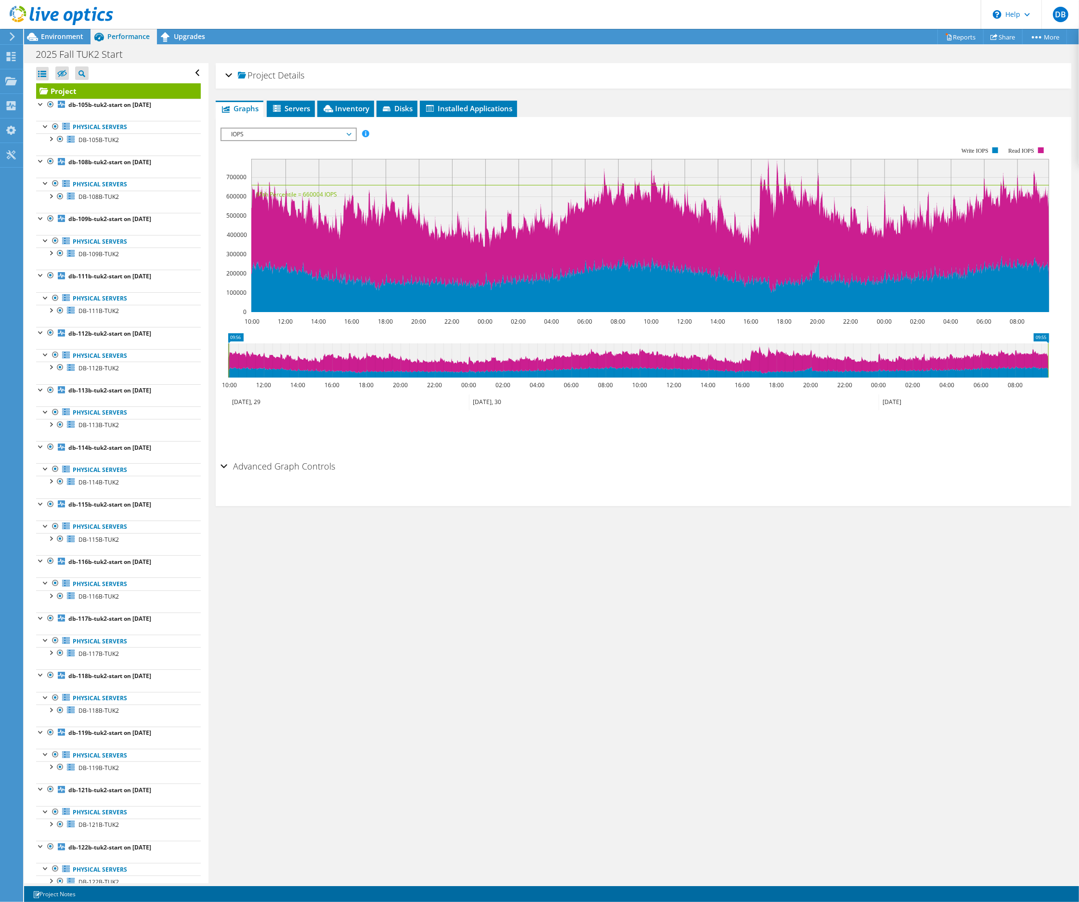
click at [308, 134] on span "IOPS" at bounding box center [288, 135] width 124 height 12
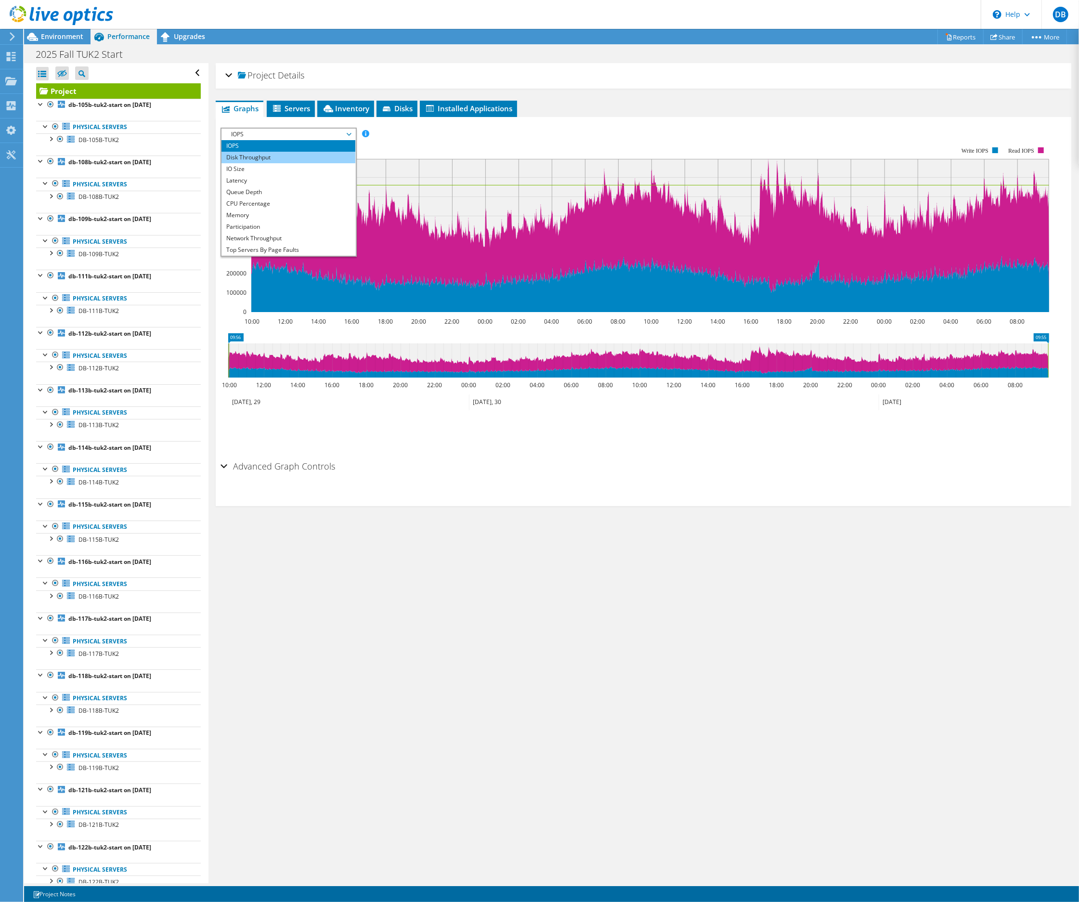
click at [264, 153] on li "Disk Throughput" at bounding box center [288, 158] width 133 height 12
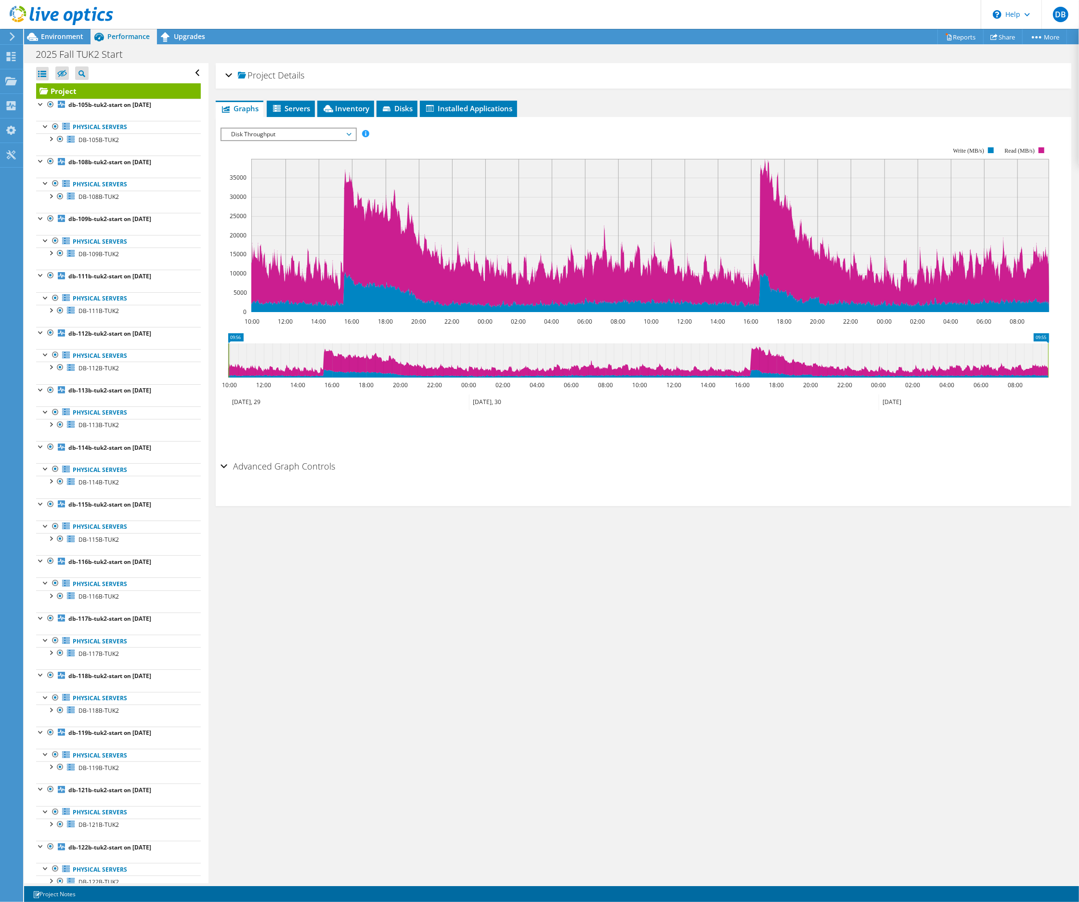
click at [284, 133] on span "Disk Throughput" at bounding box center [288, 135] width 124 height 12
click at [256, 167] on li "IO Size" at bounding box center [288, 169] width 133 height 12
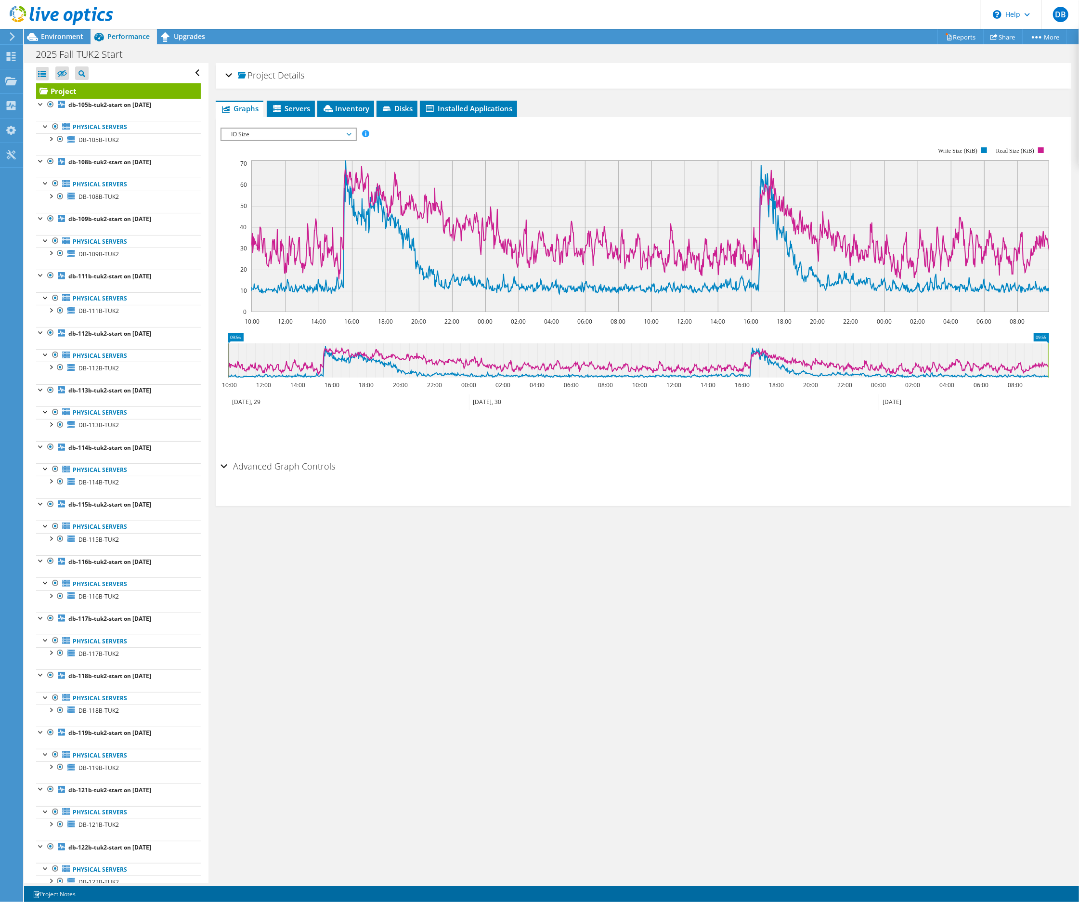
click at [280, 132] on span "IO Size" at bounding box center [288, 135] width 124 height 12
click at [261, 180] on li "Latency" at bounding box center [288, 181] width 133 height 12
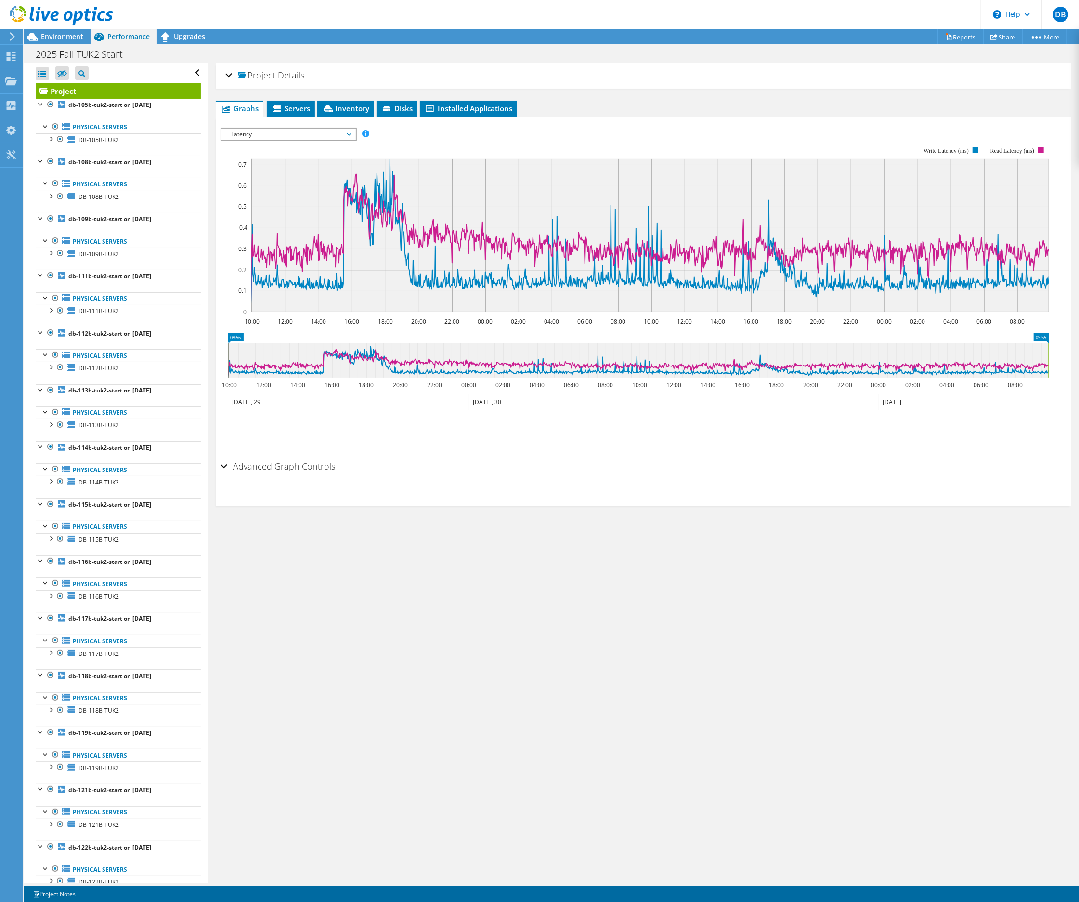
click at [282, 130] on span "Latency" at bounding box center [288, 135] width 124 height 12
click at [261, 189] on li "Queue Depth" at bounding box center [288, 192] width 133 height 12
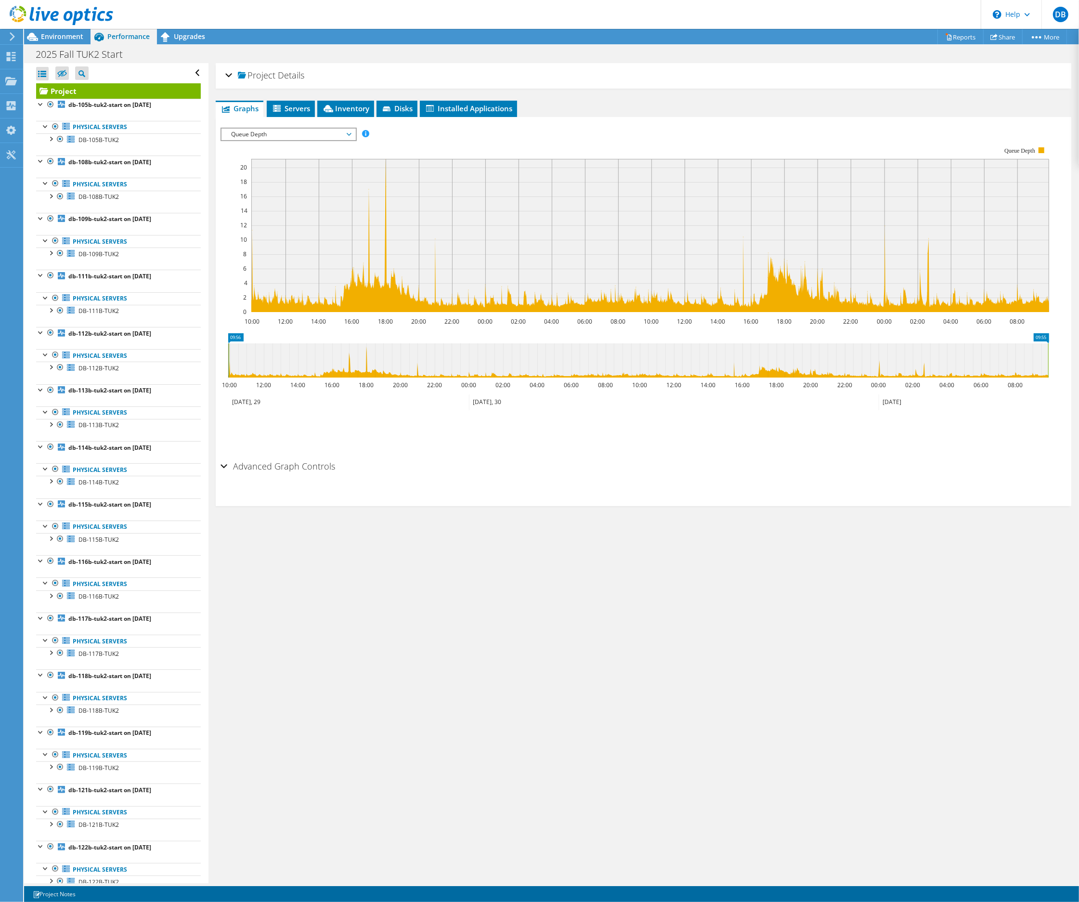
click at [286, 132] on span "Queue Depth" at bounding box center [288, 135] width 124 height 12
click at [255, 233] on li "Network Throughput" at bounding box center [288, 239] width 133 height 12
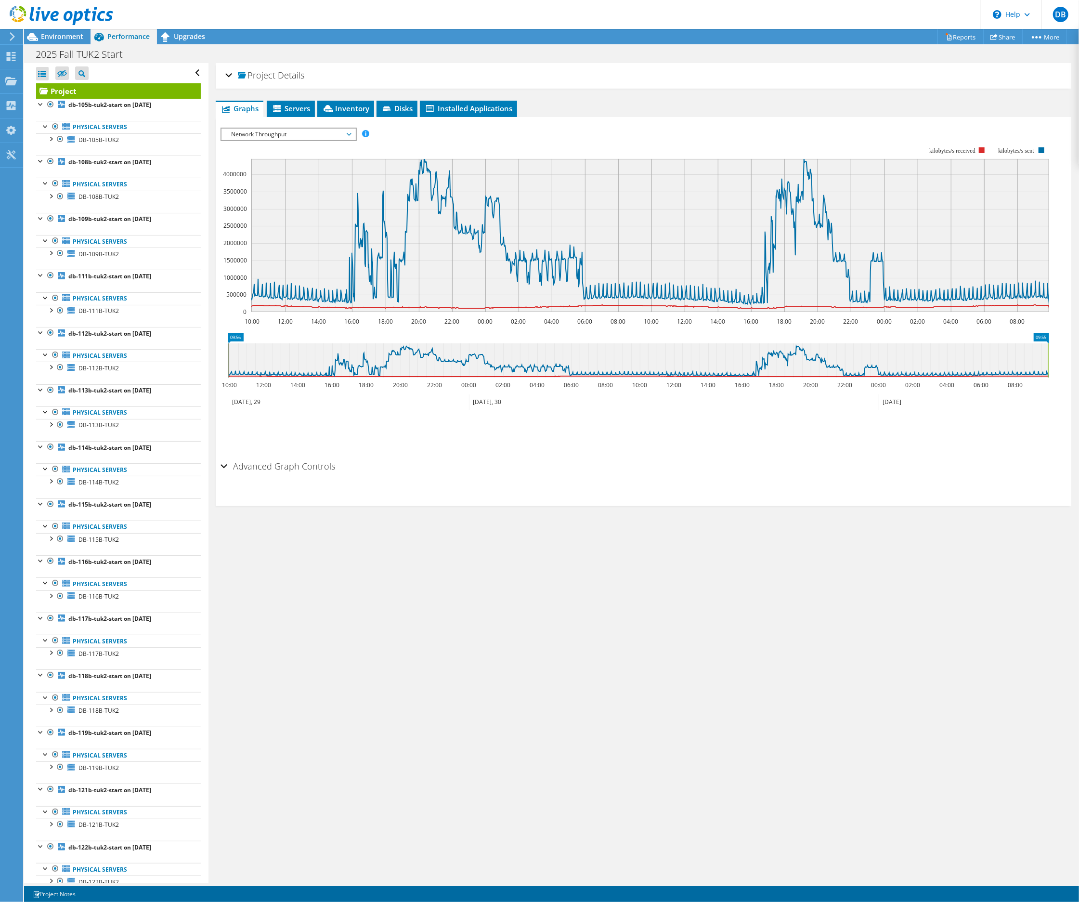
click at [272, 130] on span "Network Throughput" at bounding box center [288, 135] width 124 height 12
click at [263, 249] on li "Top Servers By Page Faults" at bounding box center [288, 250] width 133 height 12
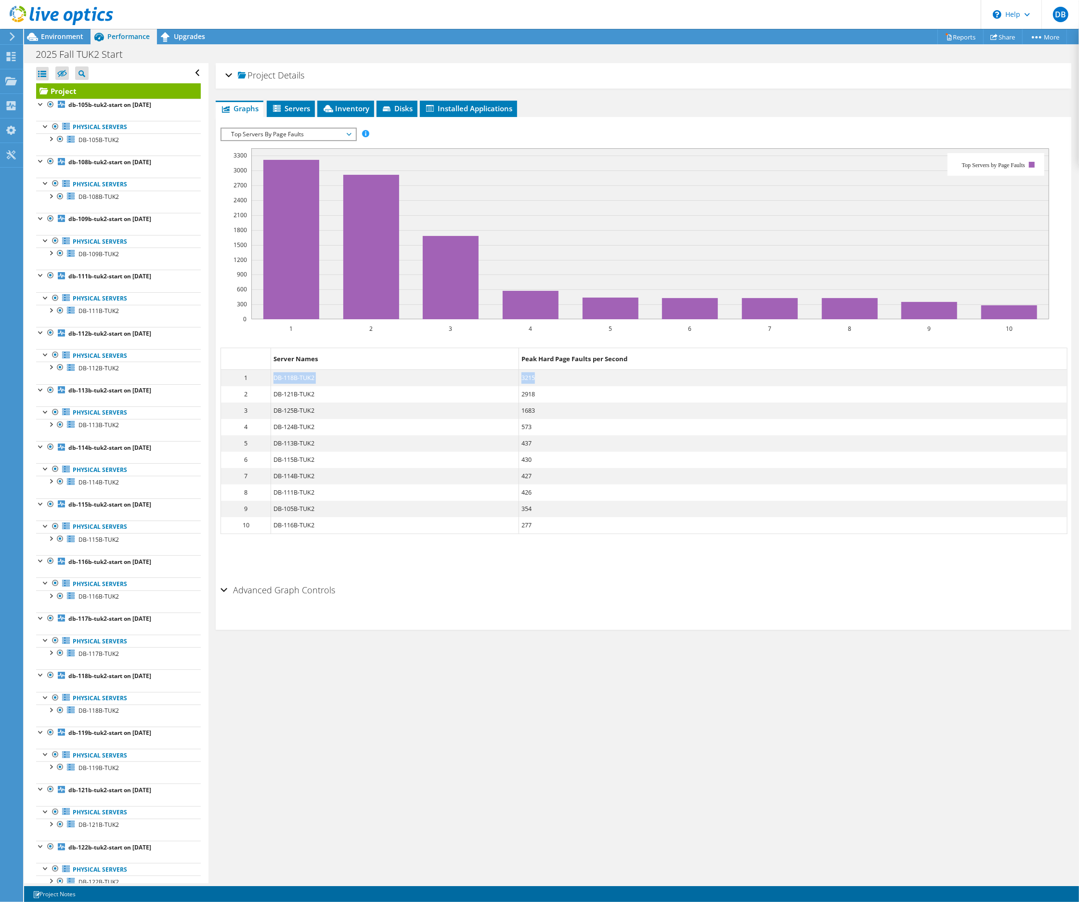
drag, startPoint x: 273, startPoint y: 378, endPoint x: 540, endPoint y: 378, distance: 267.8
click at [540, 378] on dl "1 DB-118B-TUK2 3215" at bounding box center [644, 378] width 846 height 16
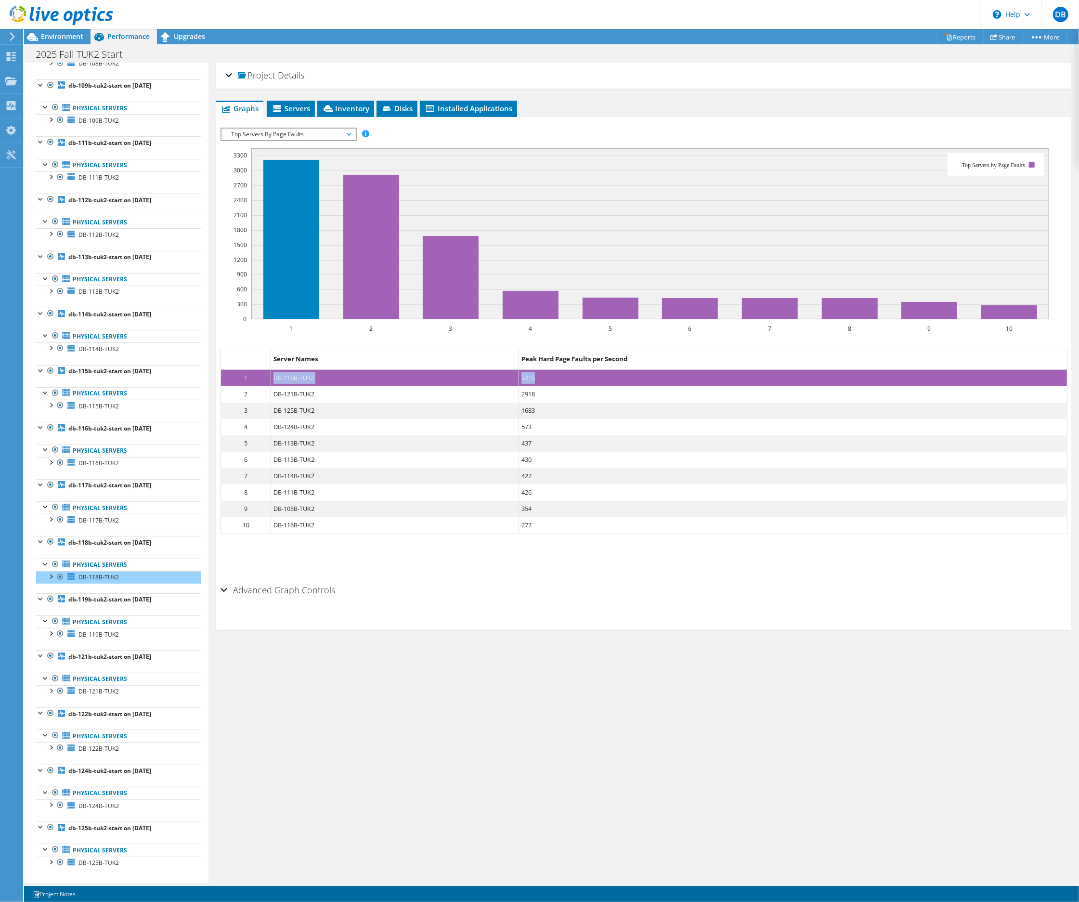
scroll to position [147, 0]
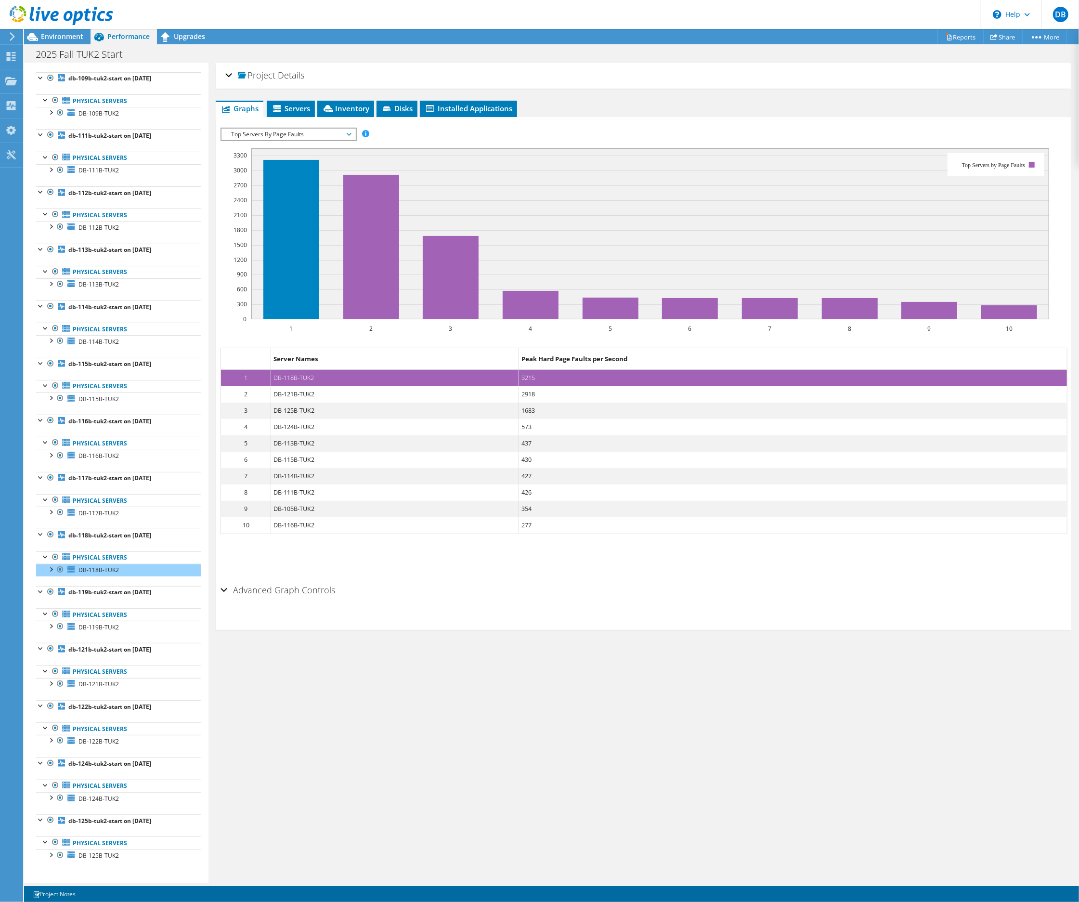
click at [341, 394] on dd "DB-121B-TUK2" at bounding box center [395, 394] width 248 height 16
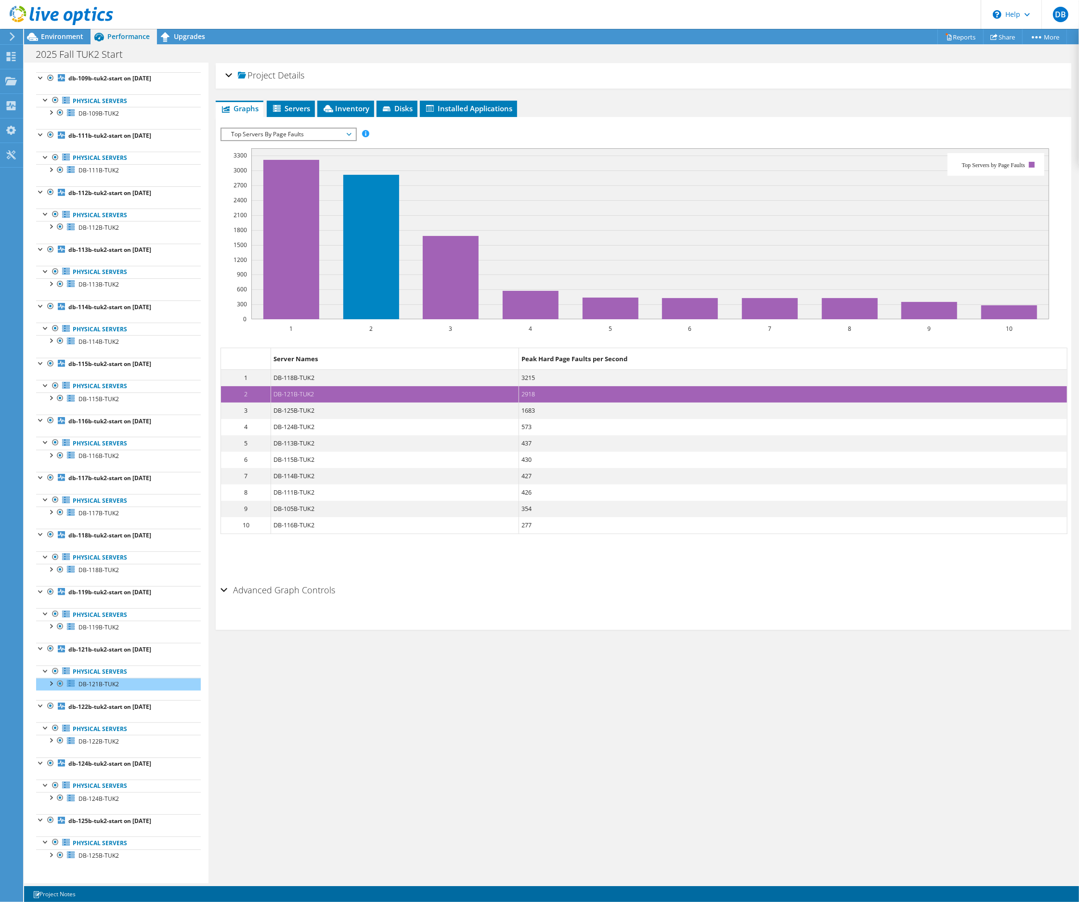
click at [309, 131] on span "Top Servers By Page Faults" at bounding box center [288, 135] width 124 height 12
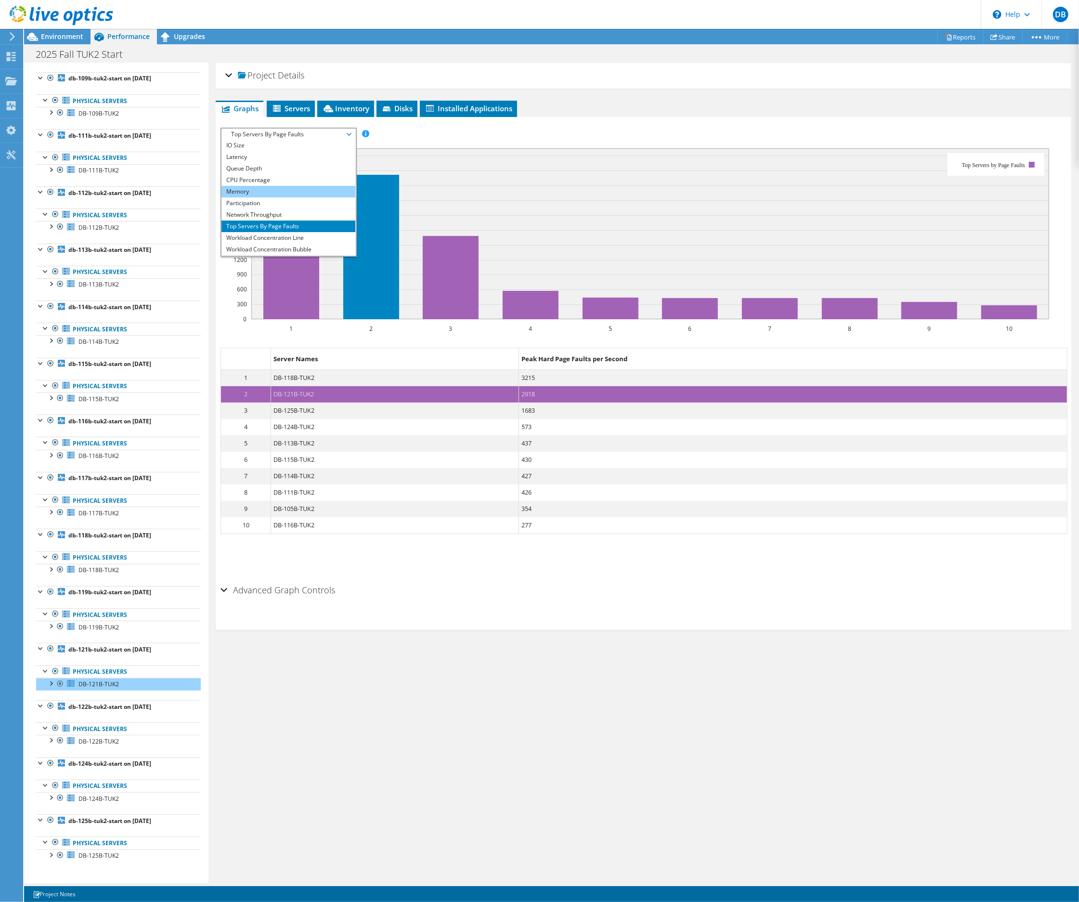
scroll to position [35, 0]
click at [266, 225] on li "Workload Concentration Line" at bounding box center [288, 227] width 133 height 12
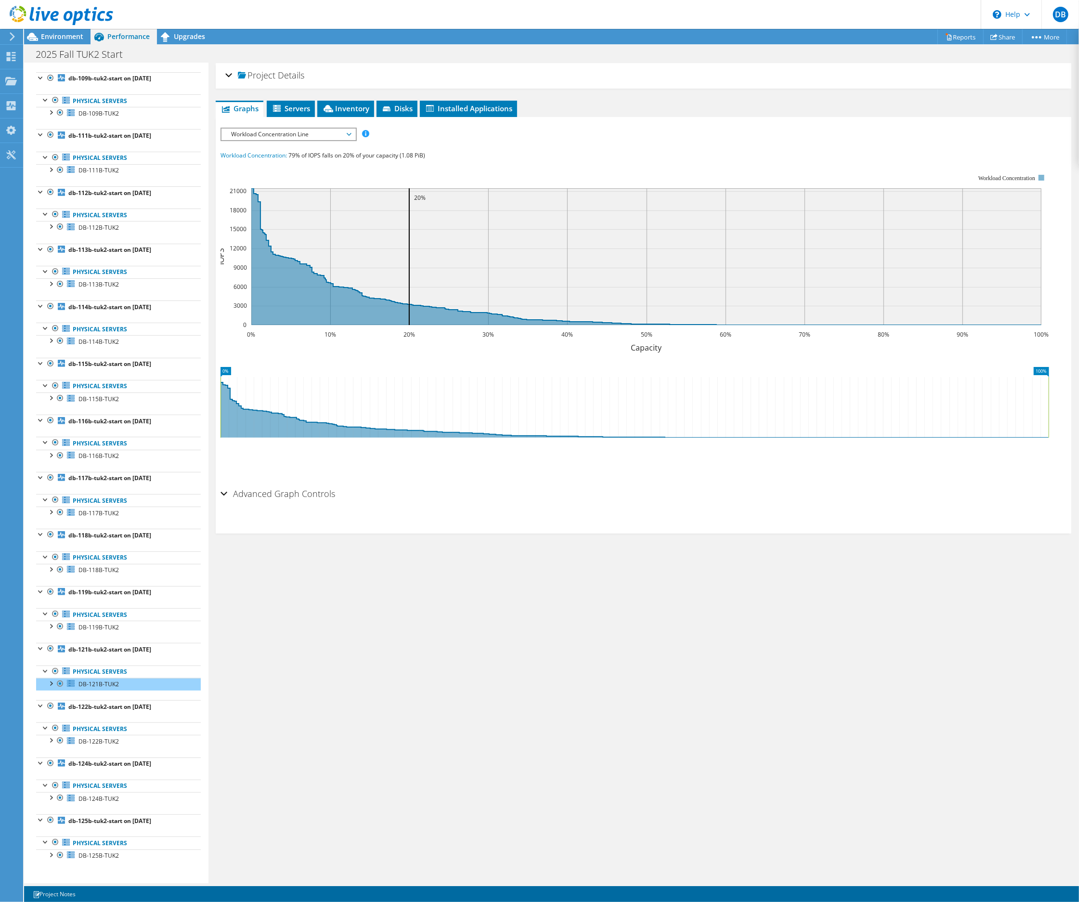
click at [299, 132] on span "Workload Concentration Line" at bounding box center [288, 135] width 124 height 12
click at [273, 236] on li "Workload Concentration Bubble" at bounding box center [288, 239] width 133 height 12
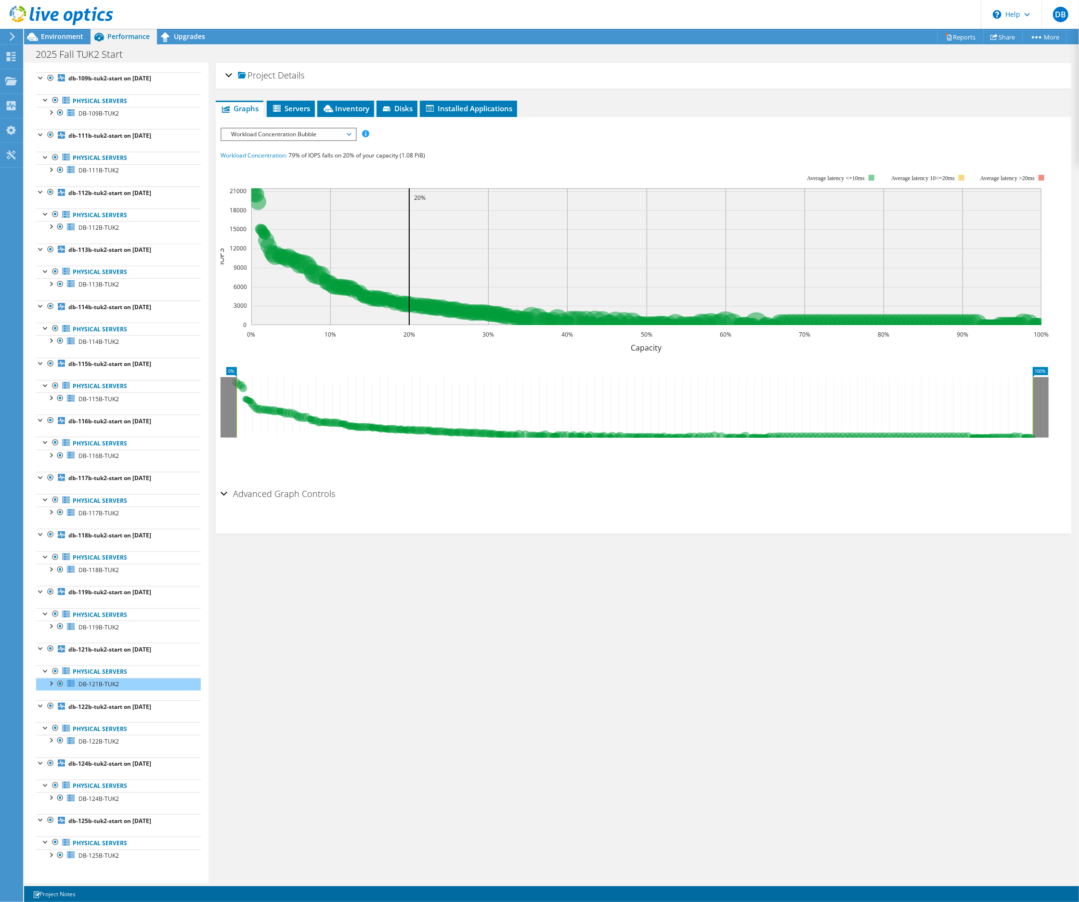
click at [313, 133] on span "Workload Concentration Bubble" at bounding box center [288, 135] width 124 height 12
click at [243, 250] on li "All" at bounding box center [288, 250] width 133 height 12
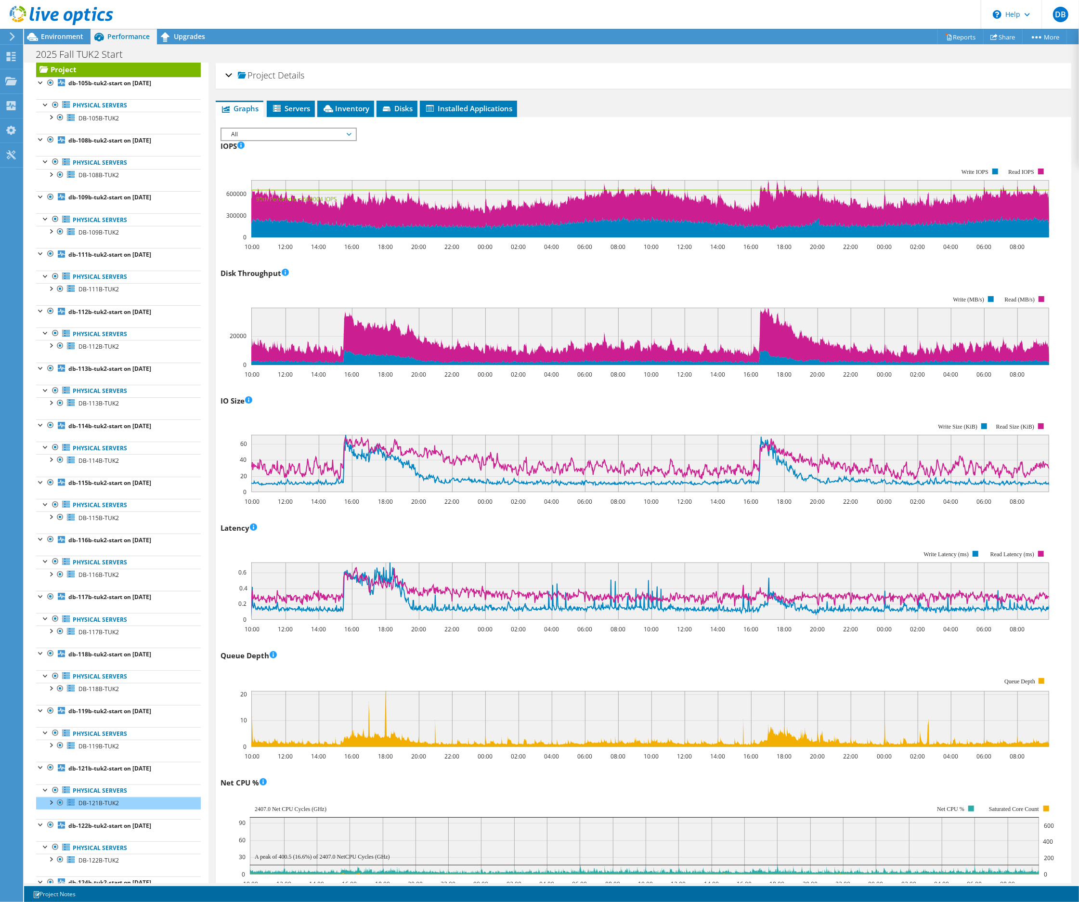
scroll to position [0, 0]
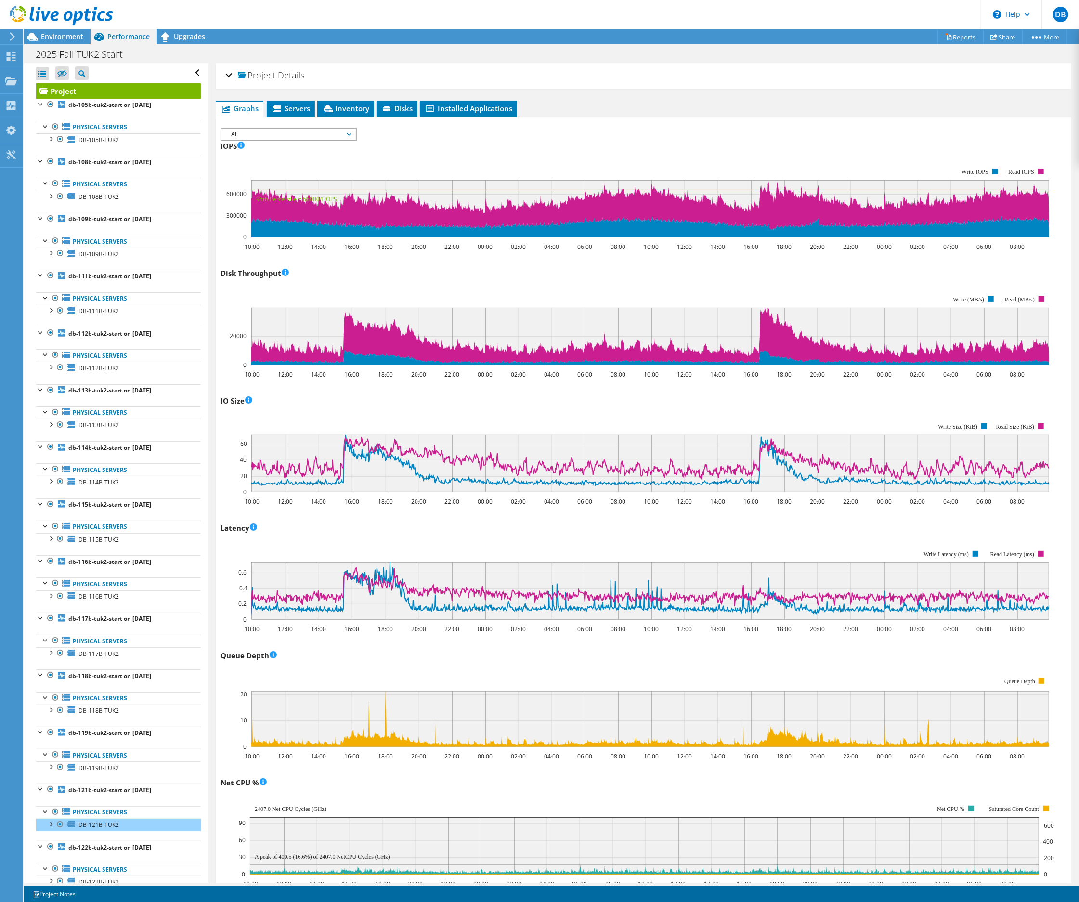
click at [68, 89] on link "Project" at bounding box center [118, 90] width 165 height 15
click at [90, 139] on span "DB-105B-TUK2" at bounding box center [99, 140] width 40 height 8
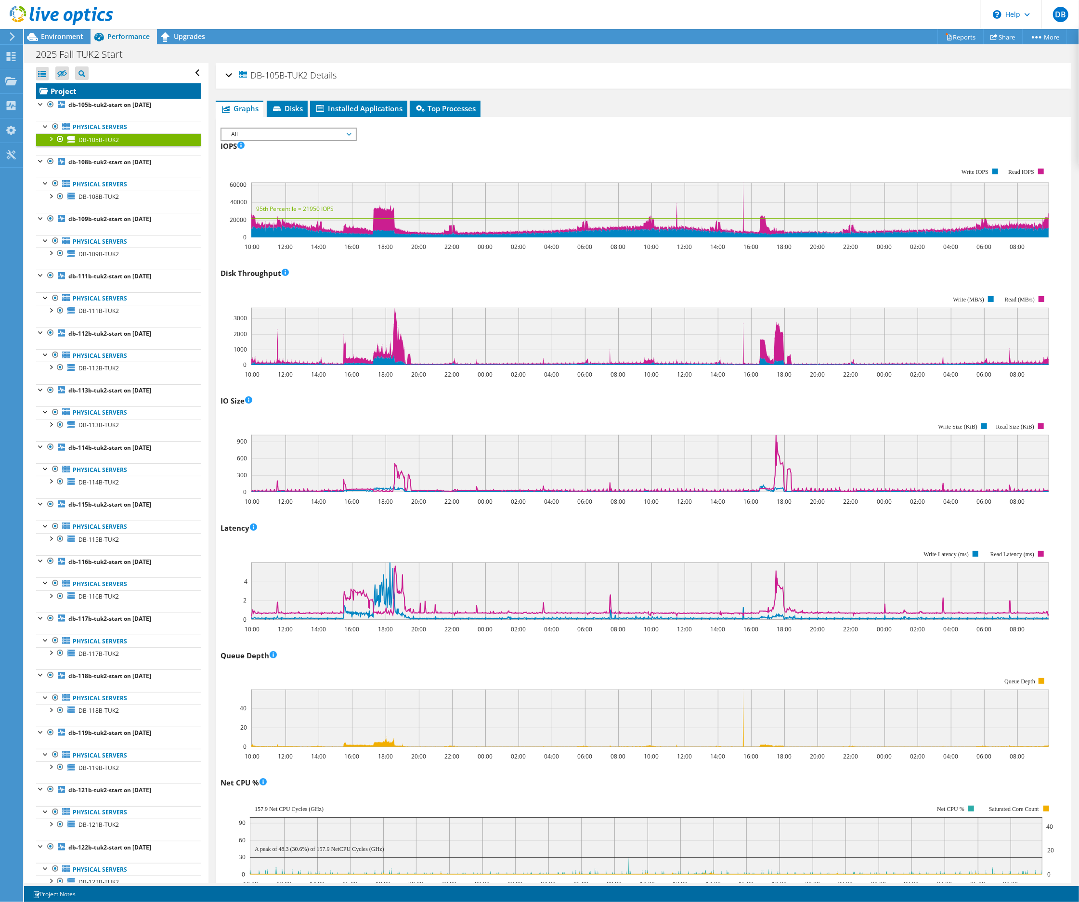
click at [62, 93] on link "Project" at bounding box center [118, 90] width 165 height 15
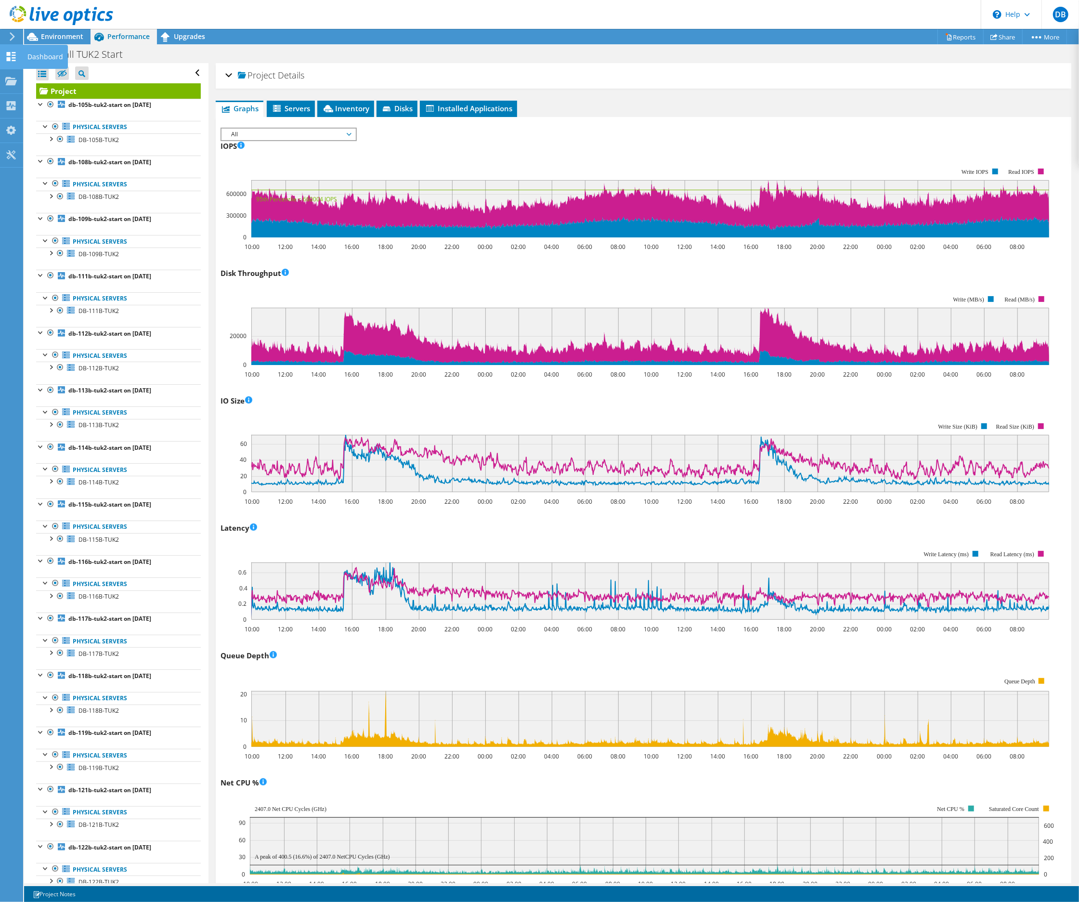
click at [12, 54] on use at bounding box center [11, 56] width 9 height 9
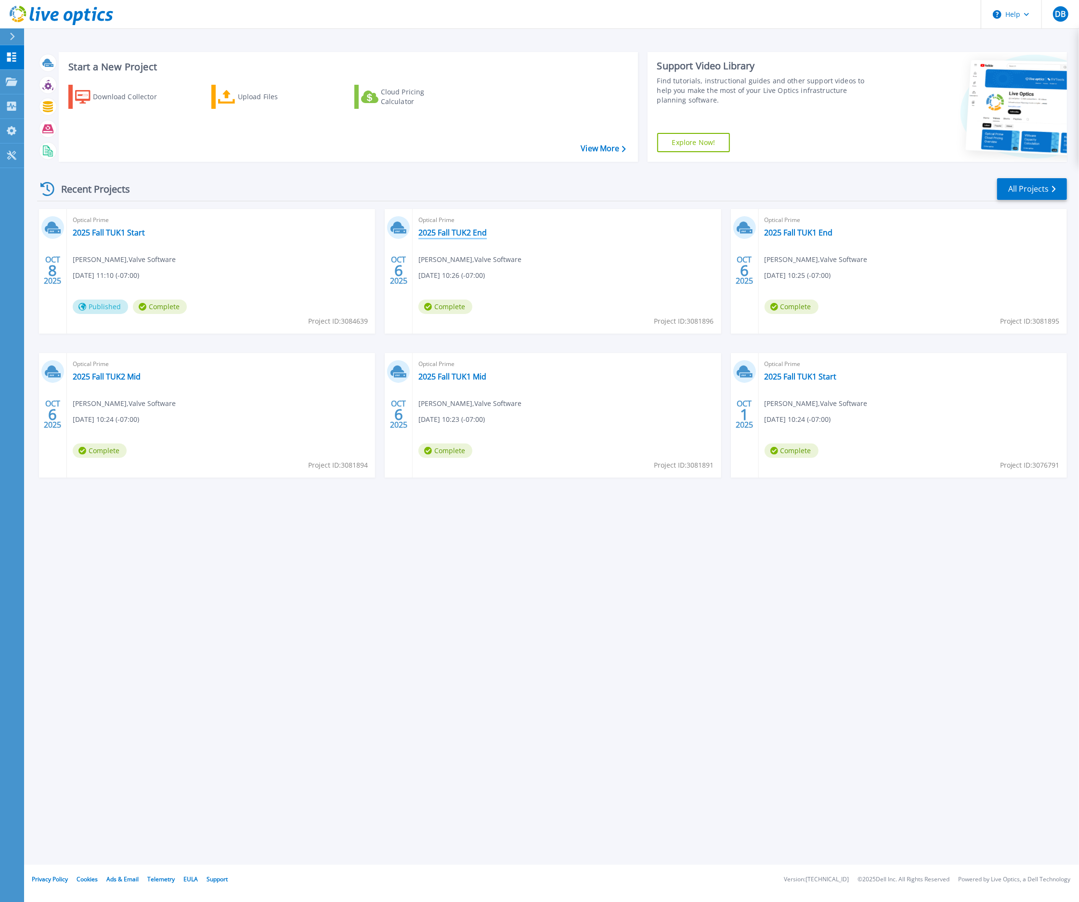
click at [447, 230] on link "2025 Fall TUK2 End" at bounding box center [453, 233] width 68 height 10
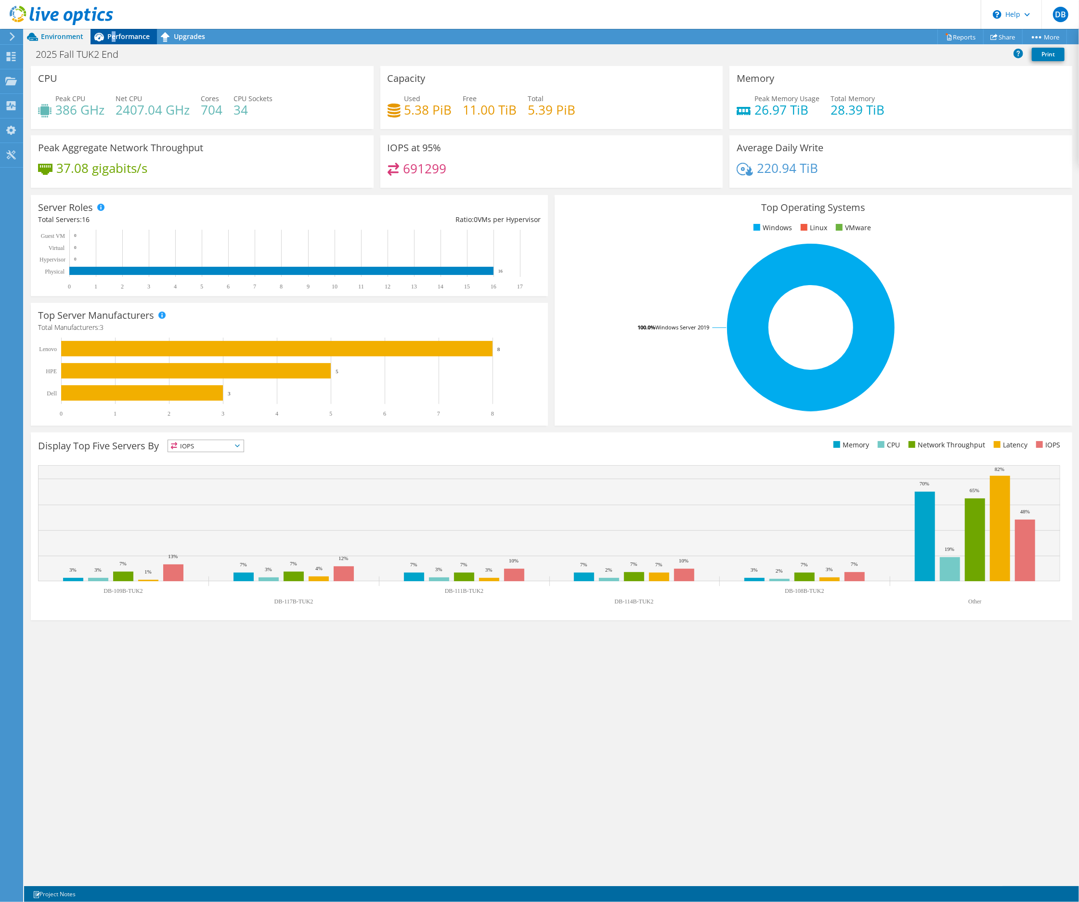
click at [114, 35] on span "Performance" at bounding box center [128, 36] width 42 height 9
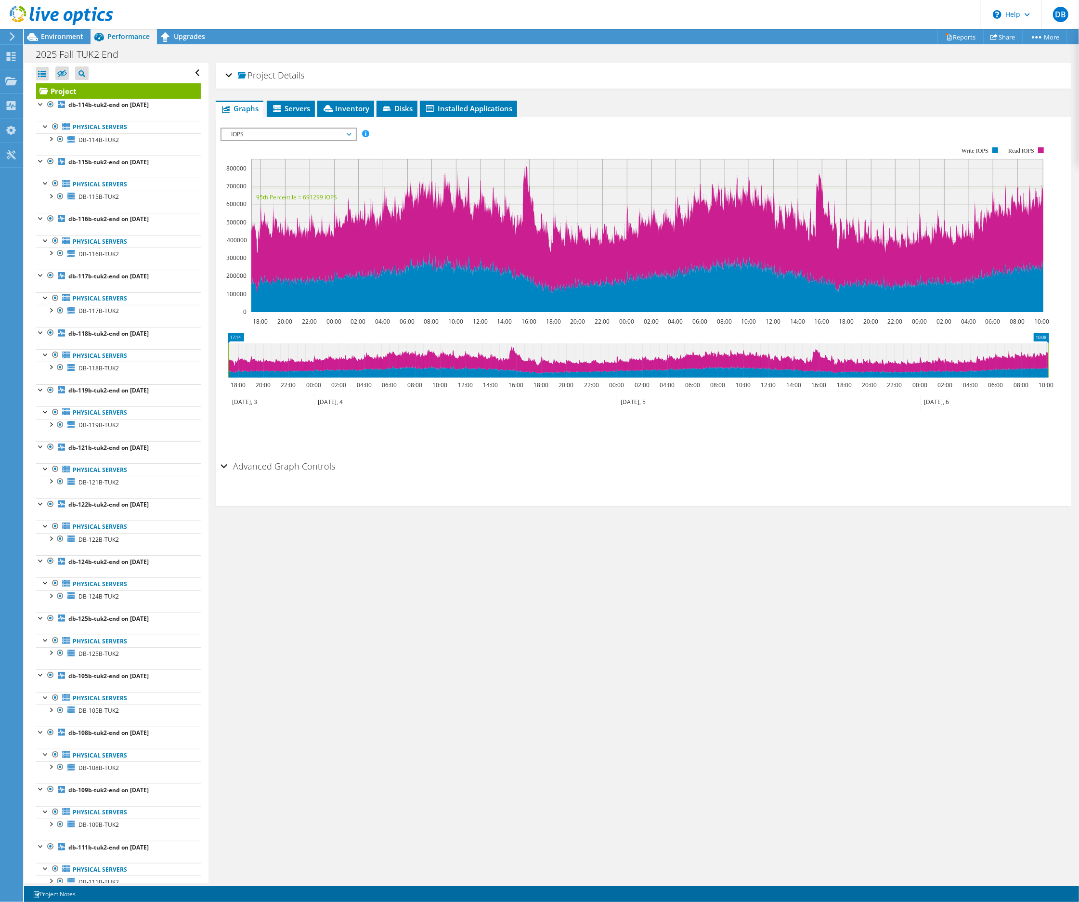
drag, startPoint x: 114, startPoint y: 35, endPoint x: 297, endPoint y: 134, distance: 208.4
click at [297, 135] on span "IOPS" at bounding box center [288, 135] width 124 height 12
click at [259, 246] on li "All" at bounding box center [288, 250] width 133 height 12
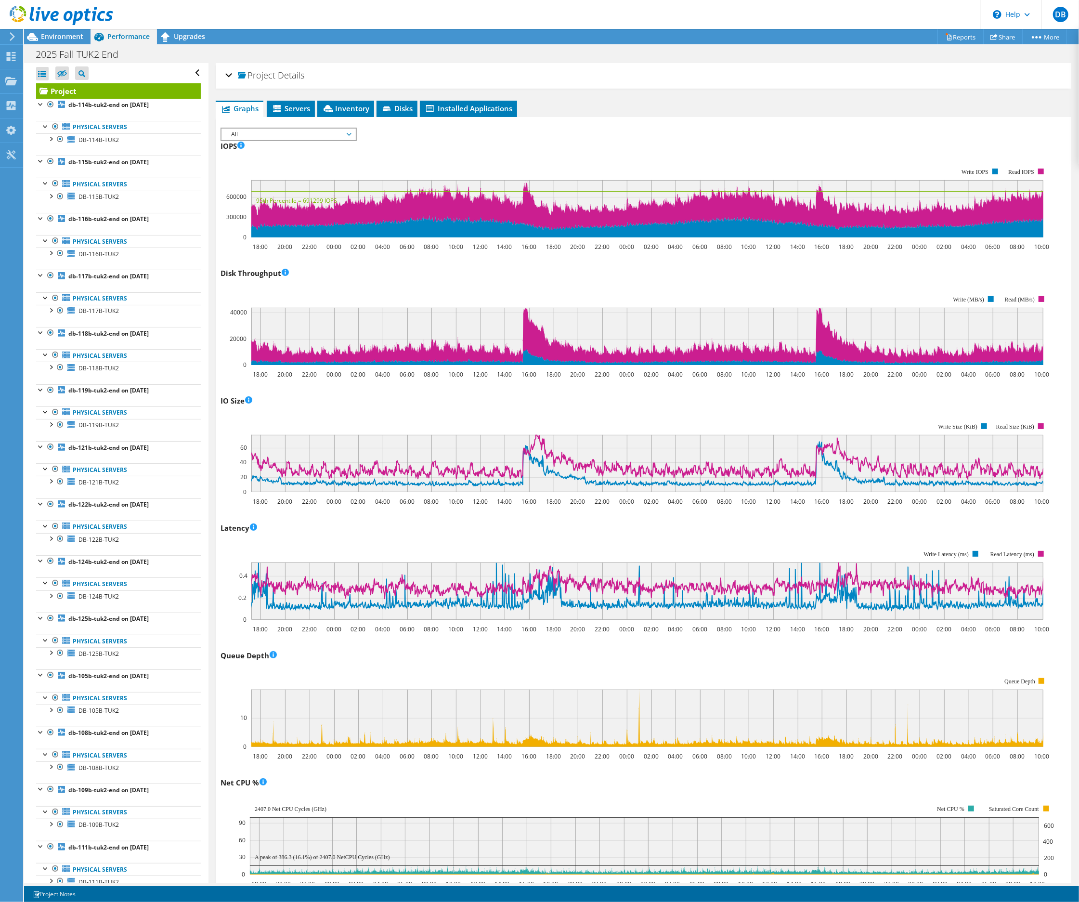
click at [528, 182] on rect at bounding box center [647, 208] width 792 height 57
drag, startPoint x: 518, startPoint y: 182, endPoint x: 538, endPoint y: 209, distance: 33.4
click at [541, 185] on rect at bounding box center [647, 208] width 792 height 57
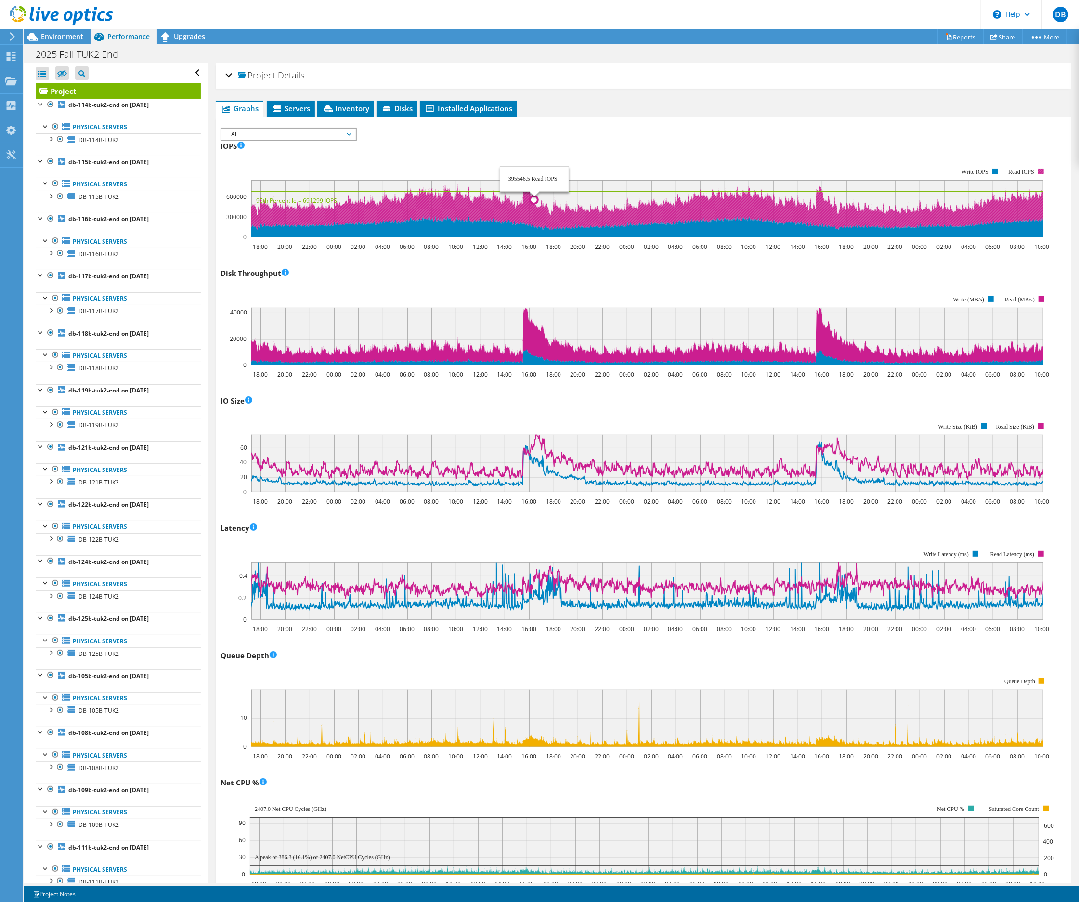
drag, startPoint x: 512, startPoint y: 212, endPoint x: 535, endPoint y: 214, distance: 23.2
click at [535, 214] on icon at bounding box center [647, 206] width 793 height 53
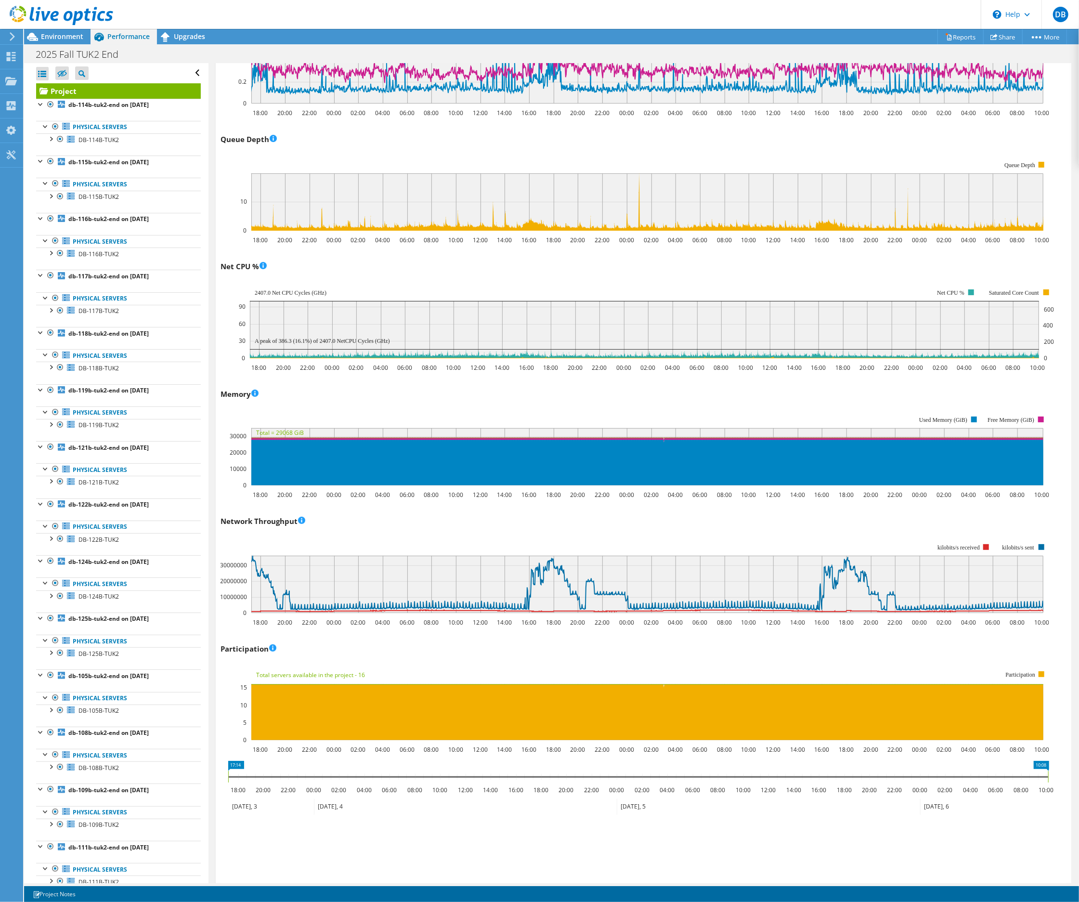
scroll to position [578, 0]
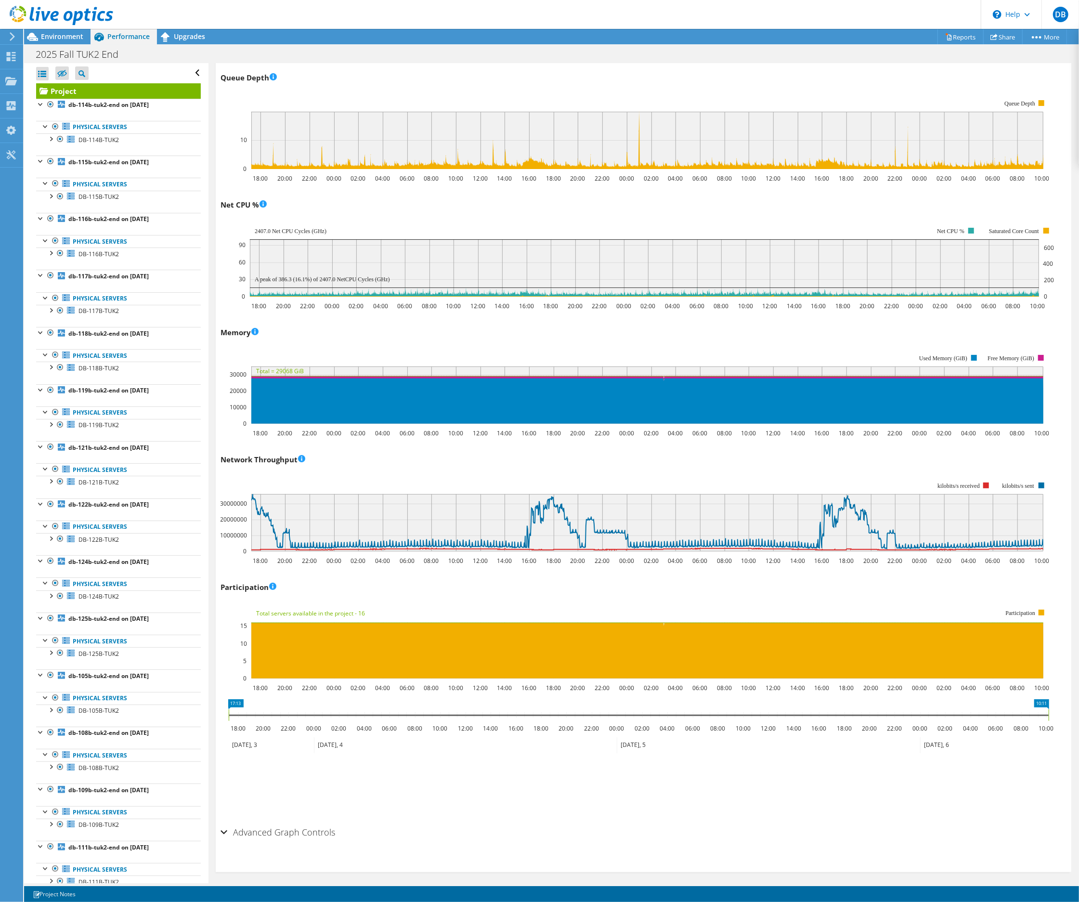
drag, startPoint x: 231, startPoint y: 711, endPoint x: 301, endPoint y: 711, distance: 69.4
click at [301, 711] on icon at bounding box center [639, 716] width 820 height 12
drag, startPoint x: 240, startPoint y: 703, endPoint x: 364, endPoint y: 697, distance: 124.4
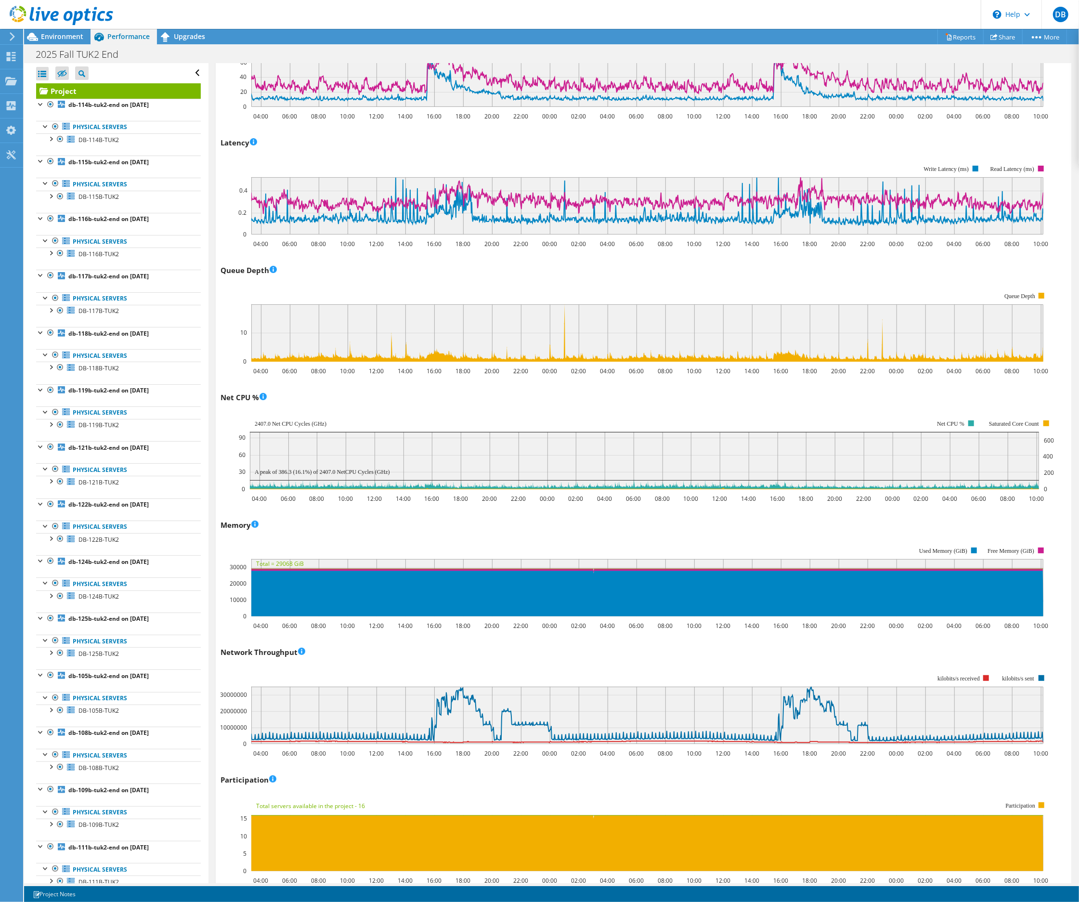
scroll to position [449, 0]
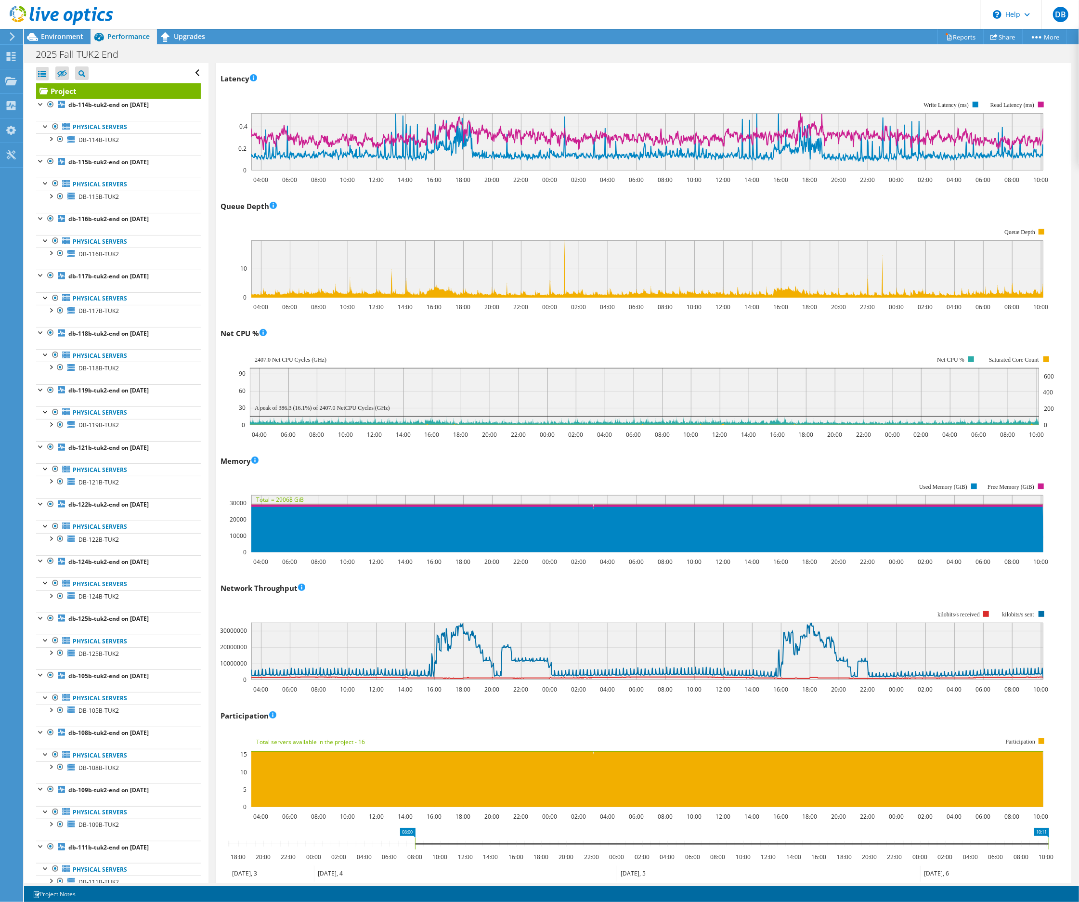
drag, startPoint x: 348, startPoint y: 831, endPoint x: 407, endPoint y: 831, distance: 59.3
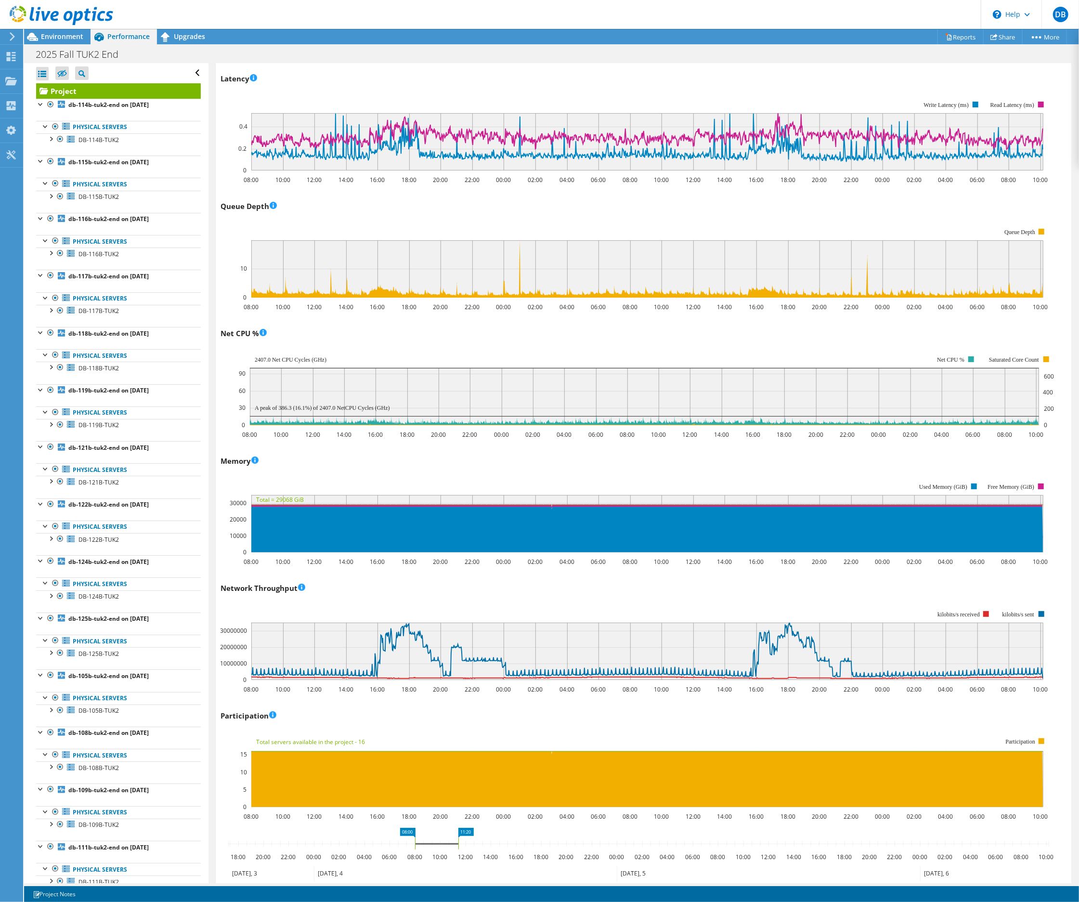
drag, startPoint x: 1042, startPoint y: 829, endPoint x: 452, endPoint y: 835, distance: 590.6
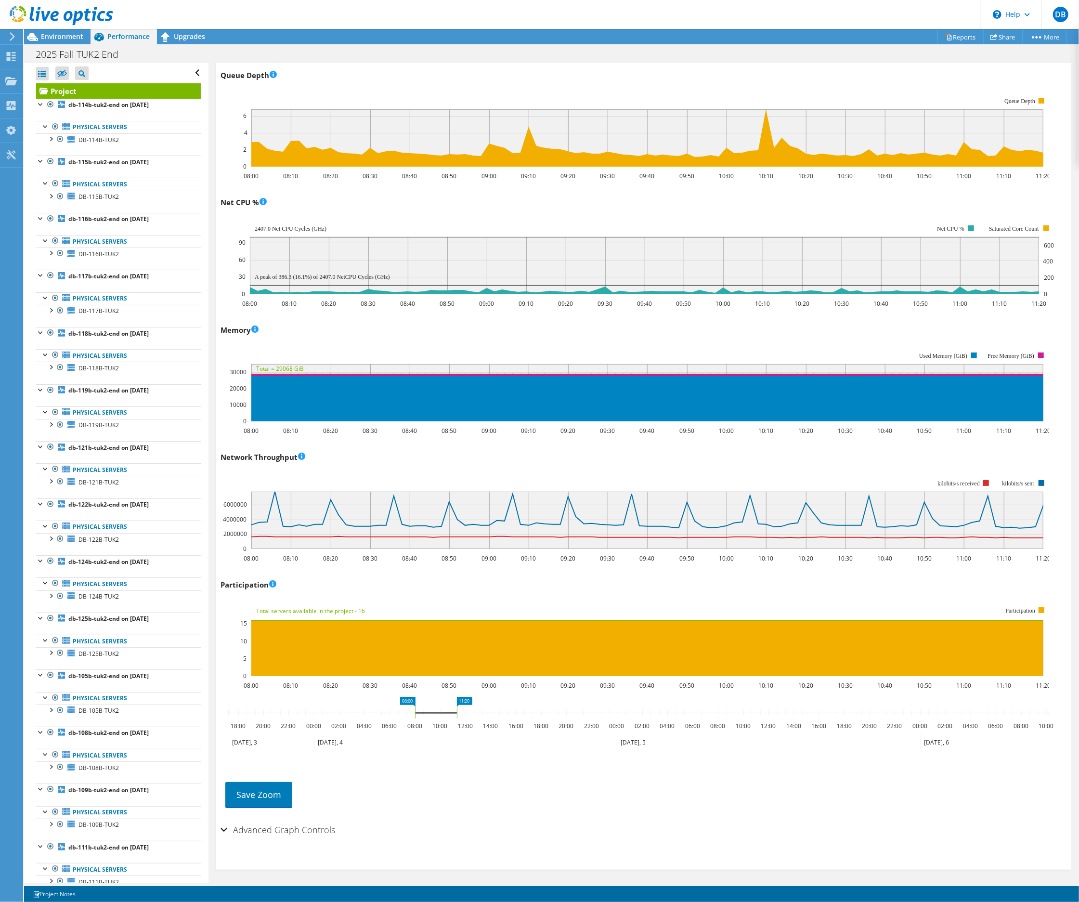
scroll to position [583, 0]
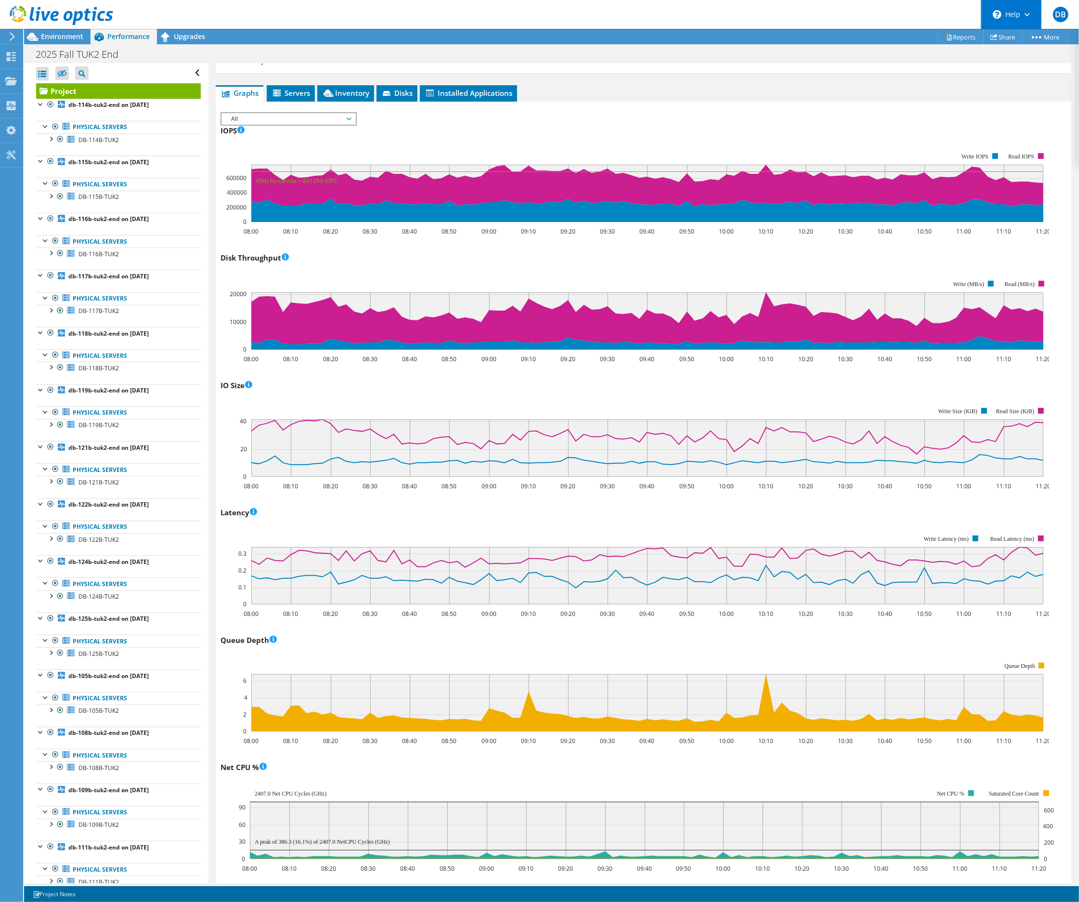
scroll to position [5, 0]
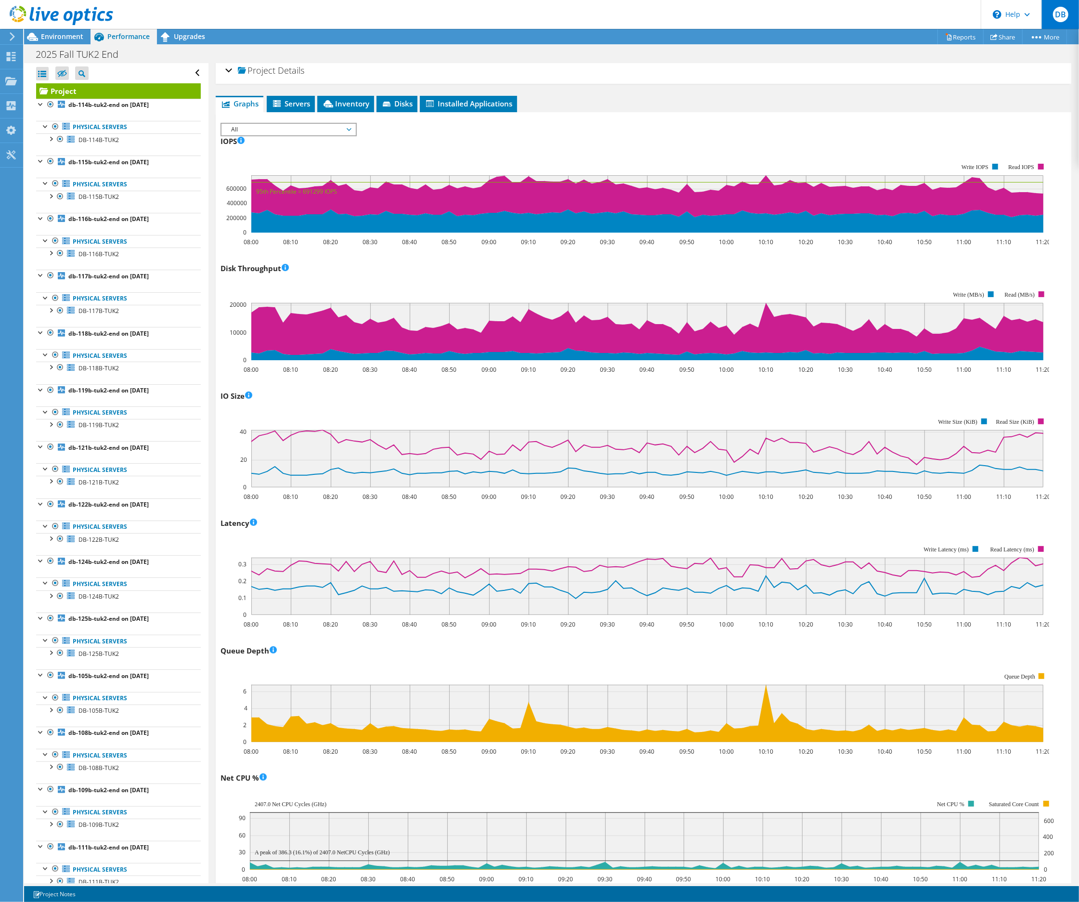
click at [1060, 13] on span "DB" at bounding box center [1060, 14] width 15 height 15
click at [952, 148] on link "Log Out" at bounding box center [953, 149] width 27 height 9
